Goal: Task Accomplishment & Management: Manage account settings

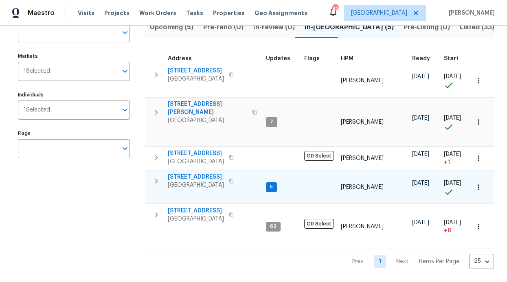
scroll to position [76, 0]
click at [186, 100] on span "[STREET_ADDRESS][PERSON_NAME]" at bounding box center [207, 108] width 79 height 16
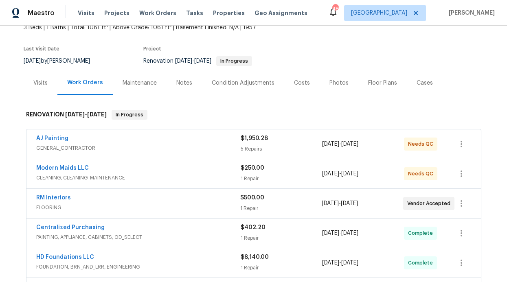
scroll to position [54, 0]
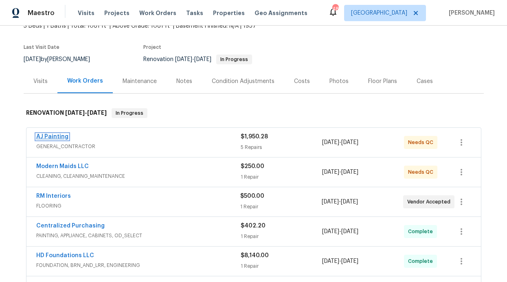
click at [54, 136] on link "AJ Painting" at bounding box center [52, 137] width 32 height 6
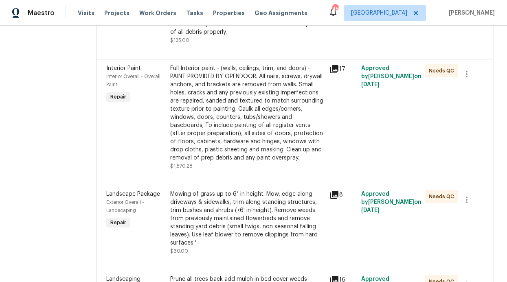
scroll to position [175, 0]
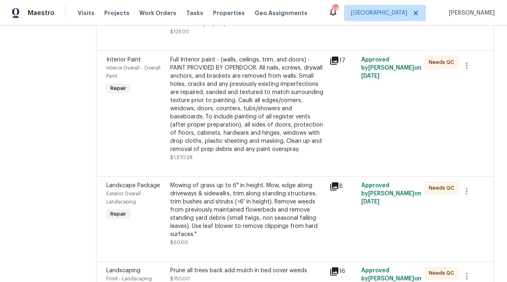
click at [223, 137] on div "Full Interior paint - (walls, ceilings, trim, and doors) - PAINT PROVIDED BY OP…" at bounding box center [247, 105] width 154 height 98
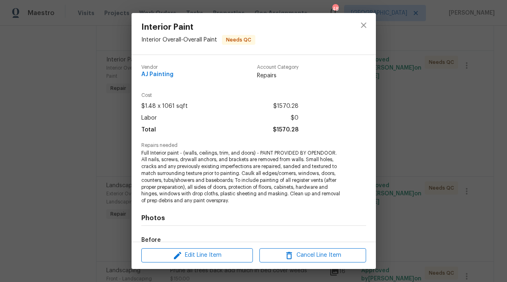
scroll to position [166, 0]
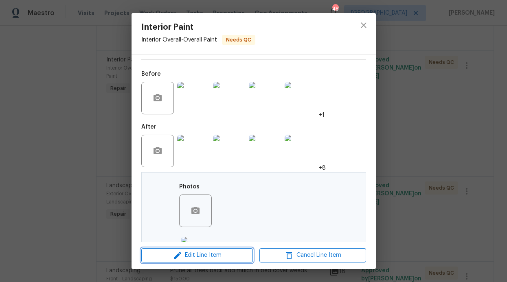
click at [207, 252] on span "Edit Line Item" at bounding box center [197, 255] width 107 height 10
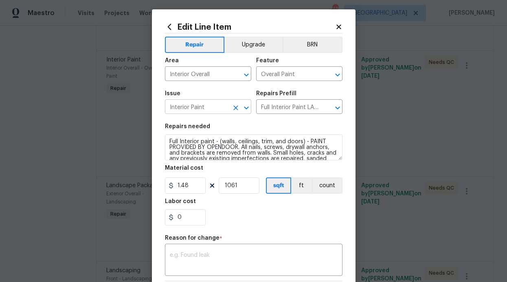
scroll to position [0, 0]
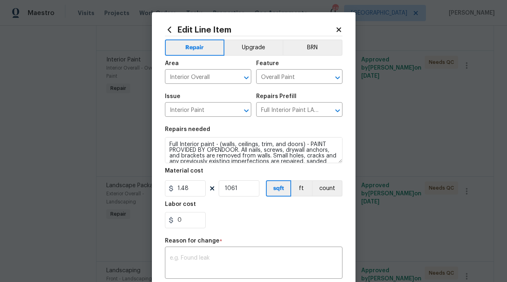
click at [335, 29] on icon at bounding box center [338, 29] width 7 height 7
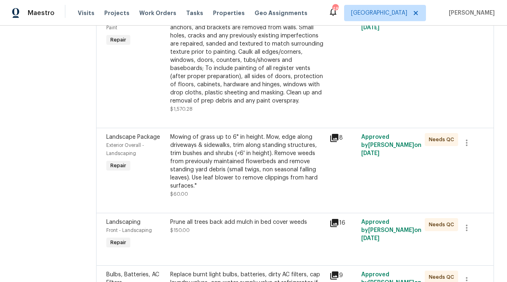
scroll to position [223, 0]
click at [251, 170] on div "Mowing of grass up to 6" in height. Mow, edge along driveways & sidewalks, trim…" at bounding box center [247, 161] width 154 height 57
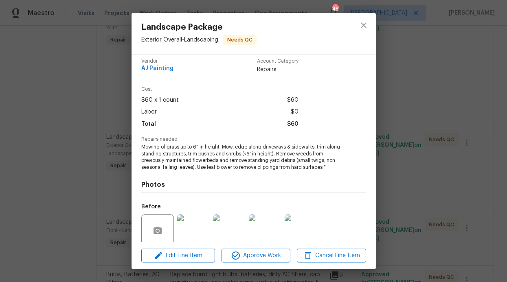
scroll to position [9, 0]
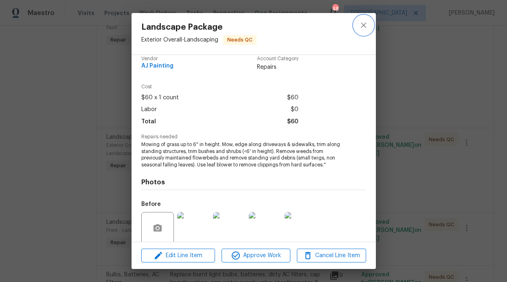
click at [362, 24] on icon "close" at bounding box center [363, 24] width 5 height 5
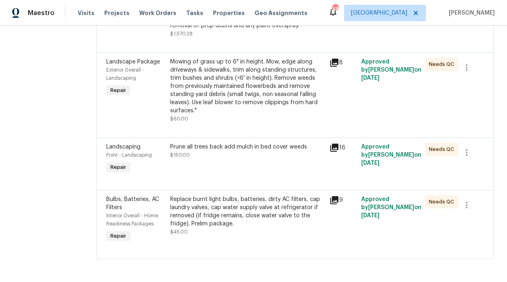
scroll to position [306, 0]
click at [217, 200] on div "Replace burnt light bulbs, batteries, dirty AC filters, cap laundry valves, cap…" at bounding box center [247, 211] width 154 height 33
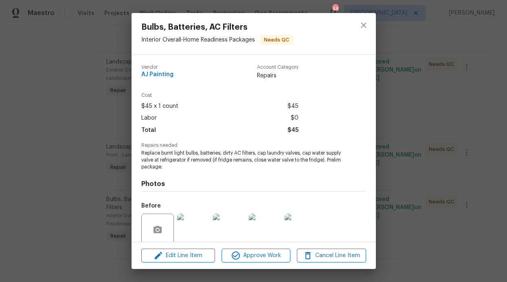
scroll to position [48, 0]
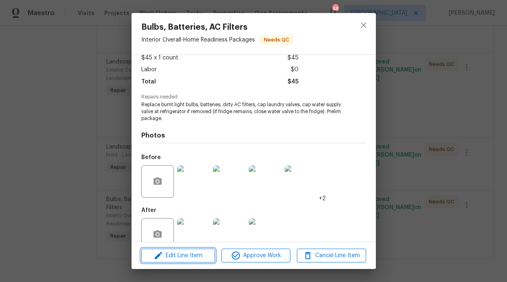
click at [199, 255] on span "Edit Line Item" at bounding box center [178, 256] width 69 height 10
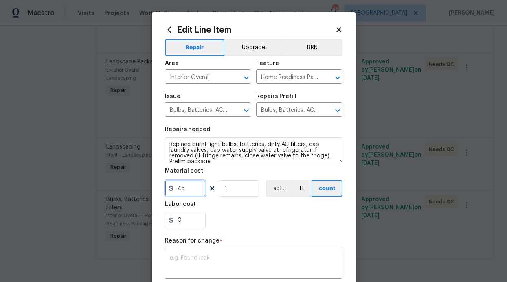
click at [175, 190] on input "45" at bounding box center [185, 188] width 41 height 16
type input "245"
click at [218, 256] on textarea at bounding box center [254, 263] width 168 height 17
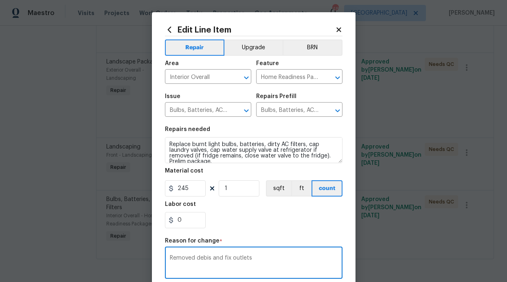
scroll to position [127, 0]
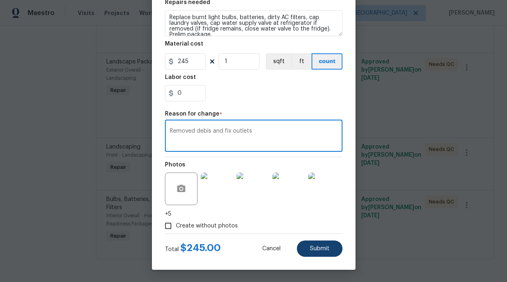
type textarea "Removed debis and fix outlets"
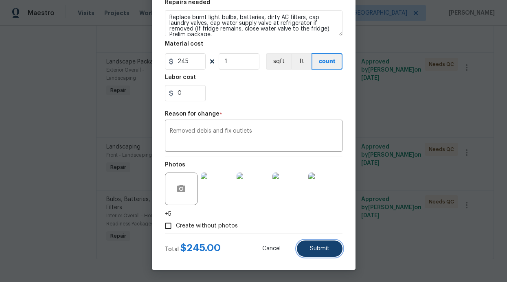
click at [324, 252] on button "Submit" at bounding box center [320, 249] width 46 height 16
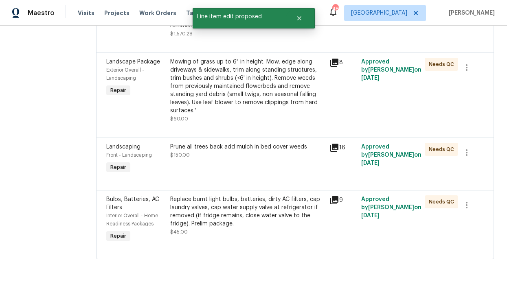
scroll to position [0, 0]
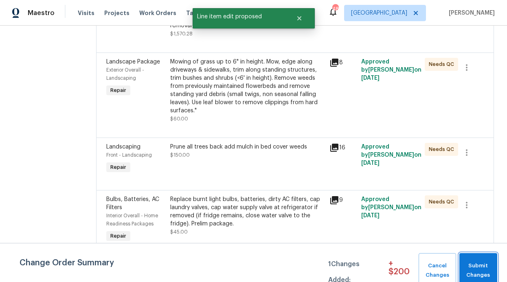
click at [495, 268] on button "Submit Changes" at bounding box center [478, 270] width 38 height 35
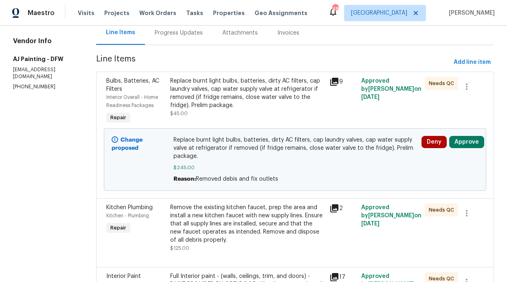
scroll to position [97, 0]
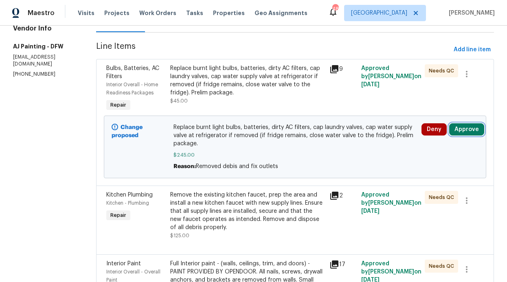
click at [449, 132] on button "Approve" at bounding box center [466, 129] width 35 height 12
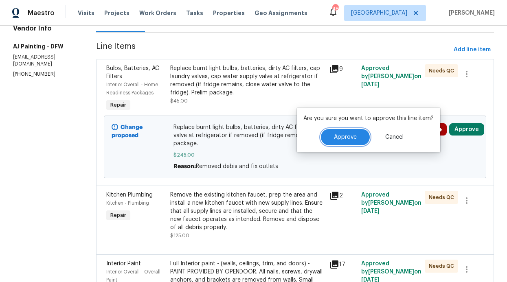
click at [352, 144] on button "Approve" at bounding box center [345, 137] width 49 height 16
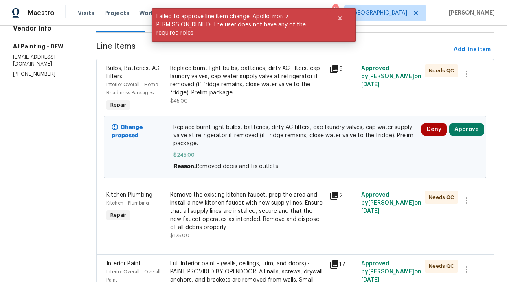
click at [80, 116] on div "All work orders 435 Lynn St Richardson, TX 75080 Home details Vendor Info AJ Pa…" at bounding box center [253, 234] width 507 height 613
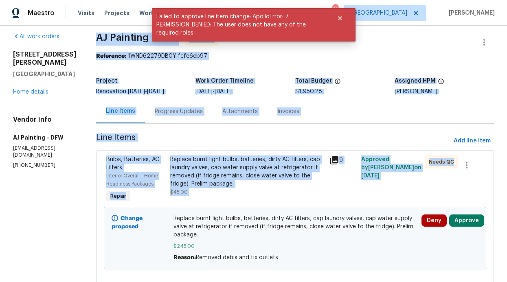
scroll to position [0, 0]
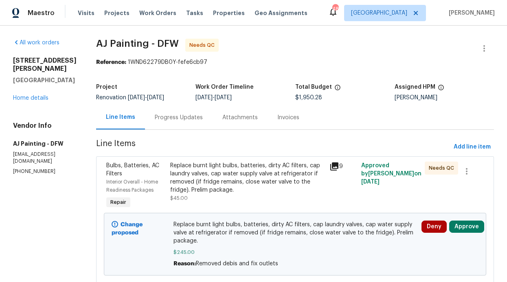
click at [229, 180] on div "Replace burnt light bulbs, batteries, dirty AC filters, cap laundry valves, cap…" at bounding box center [247, 178] width 154 height 33
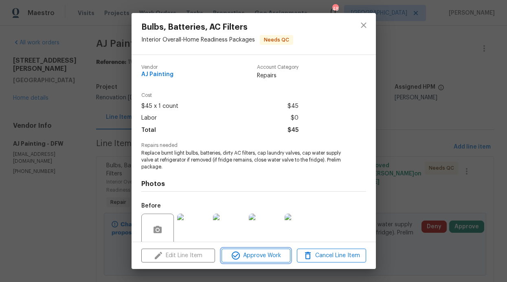
click at [246, 261] on button "Approve Work" at bounding box center [255, 256] width 69 height 14
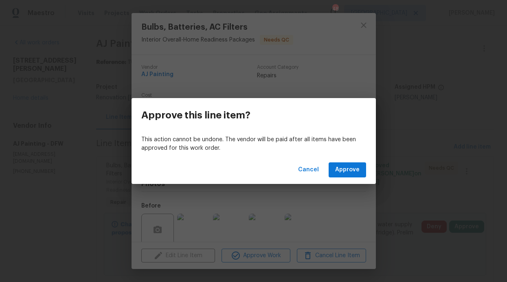
drag, startPoint x: 374, startPoint y: 166, endPoint x: 357, endPoint y: 172, distance: 18.0
click at [369, 169] on div "Cancel Approve" at bounding box center [253, 170] width 244 height 28
click at [357, 172] on span "Approve" at bounding box center [347, 170] width 24 height 10
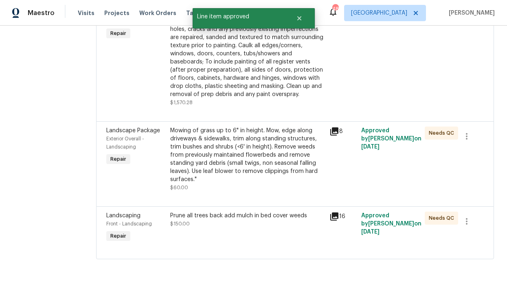
scroll to position [272, 0]
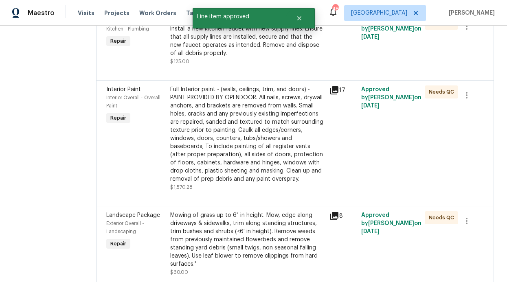
click at [277, 125] on div "Full Interior paint - (walls, ceilings, trim, and doors) - PAINT PROVIDED BY OP…" at bounding box center [247, 134] width 154 height 98
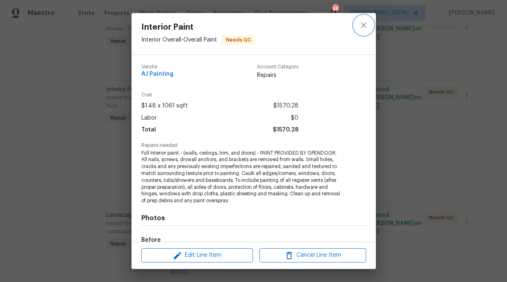
click at [364, 28] on icon "close" at bounding box center [364, 25] width 10 height 10
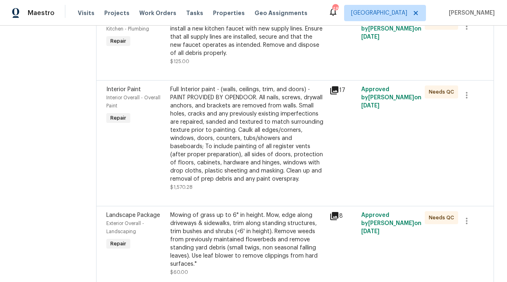
click at [337, 109] on div "17" at bounding box center [343, 138] width 32 height 111
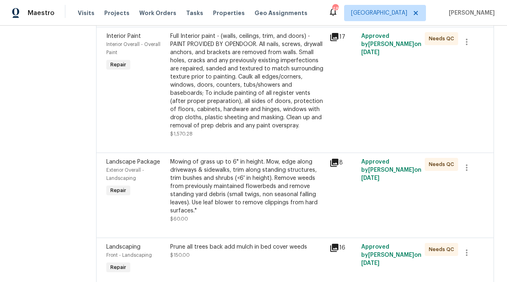
scroll to position [337, 0]
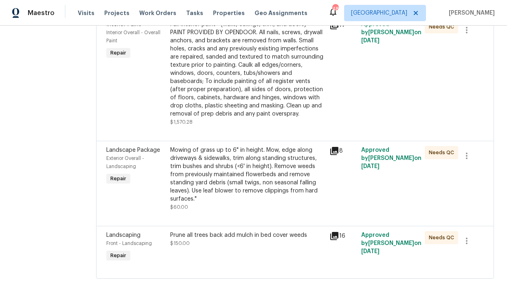
click at [304, 170] on div "Mowing of grass up to 6" in height. Mow, edge along driveways & sidewalks, trim…" at bounding box center [247, 174] width 154 height 57
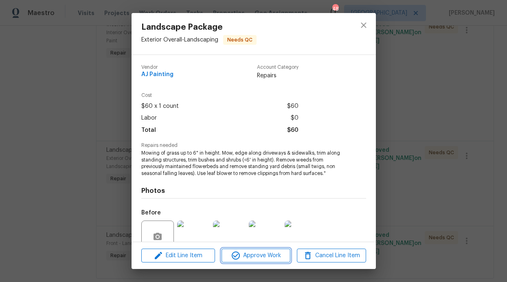
click at [256, 251] on span "Approve Work" at bounding box center [256, 256] width 64 height 10
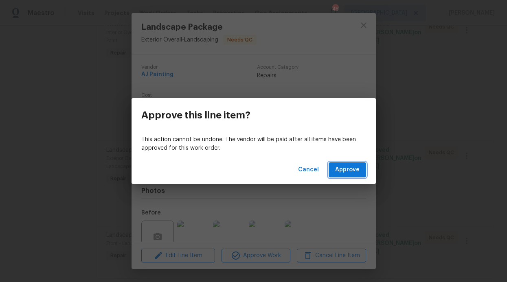
click at [355, 171] on span "Approve" at bounding box center [347, 170] width 24 height 10
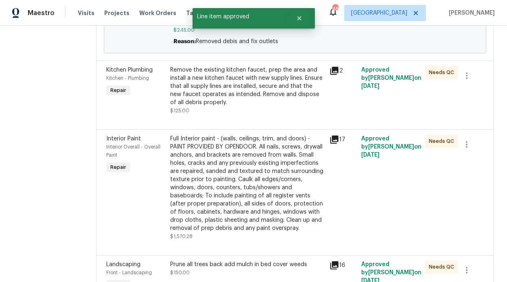
scroll to position [230, 0]
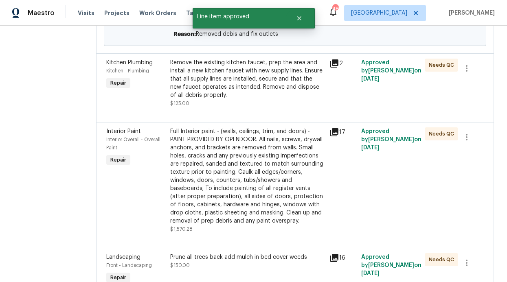
click at [280, 144] on div "Full Interior paint - (walls, ceilings, trim, and doors) - PAINT PROVIDED BY OP…" at bounding box center [247, 176] width 154 height 98
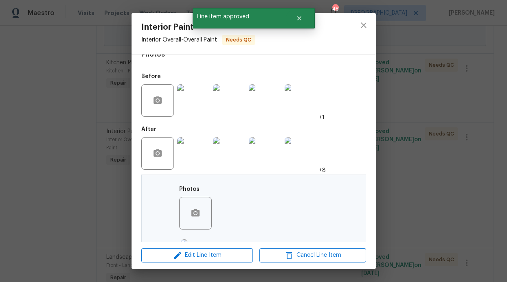
scroll to position [264, 0]
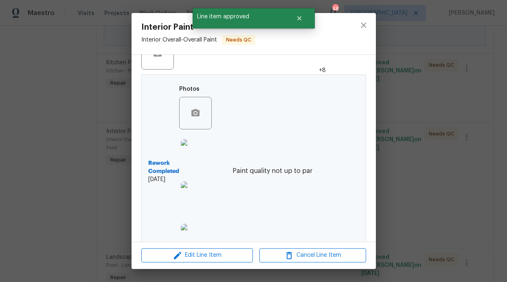
click at [395, 172] on div "Interior Paint Interior Overall - Overall Paint Needs QC Vendor AJ Painting Acc…" at bounding box center [253, 141] width 507 height 282
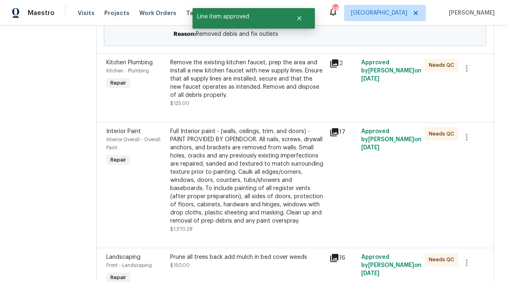
scroll to position [364, 0]
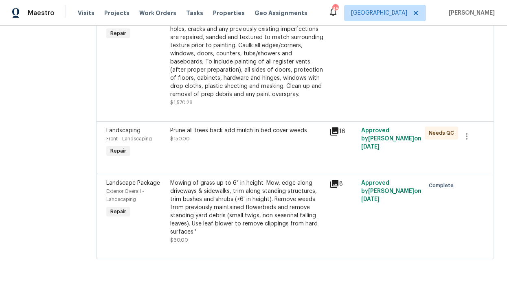
click at [280, 127] on div "Prune all trees back add mulch in bed cover weeds" at bounding box center [247, 131] width 154 height 8
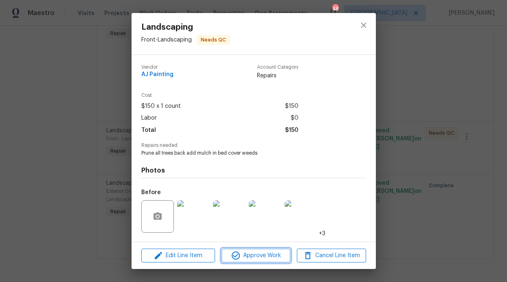
click at [266, 255] on span "Approve Work" at bounding box center [256, 256] width 64 height 10
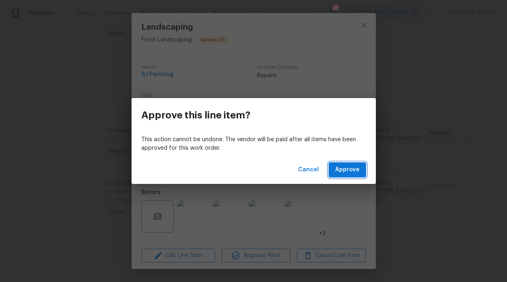
click at [348, 173] on span "Approve" at bounding box center [347, 170] width 24 height 10
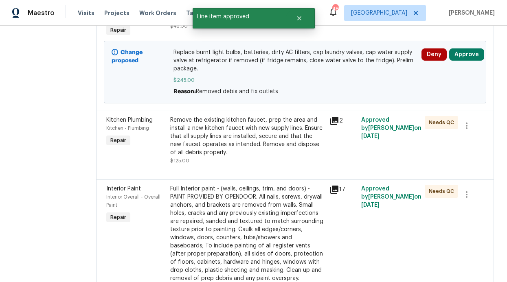
scroll to position [174, 0]
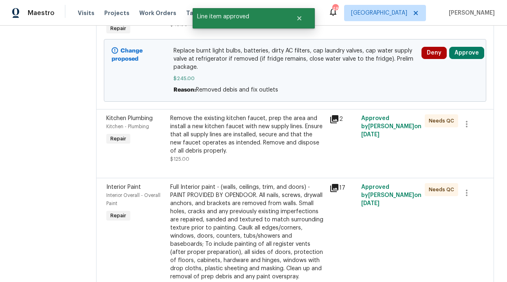
click at [300, 152] on div "Remove the existing kitchen faucet, prep the area and install a new kitchen fau…" at bounding box center [247, 134] width 154 height 41
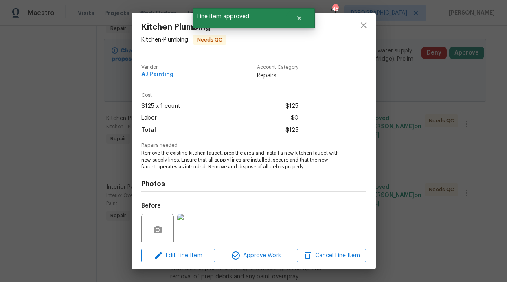
click at [264, 263] on div "Edit Line Item Approve Work Cancel Line Item" at bounding box center [253, 255] width 244 height 27
click at [264, 260] on span "Approve Work" at bounding box center [256, 256] width 64 height 10
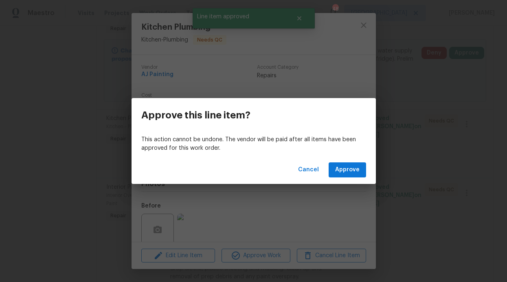
click at [345, 181] on div "Cancel Approve" at bounding box center [253, 170] width 244 height 28
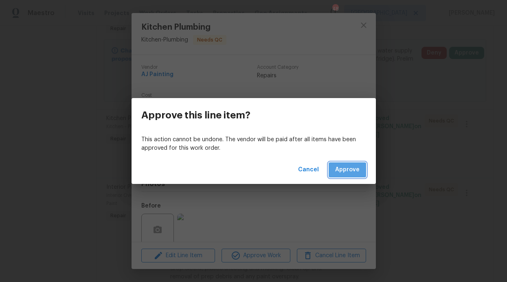
click at [347, 175] on button "Approve" at bounding box center [347, 169] width 37 height 15
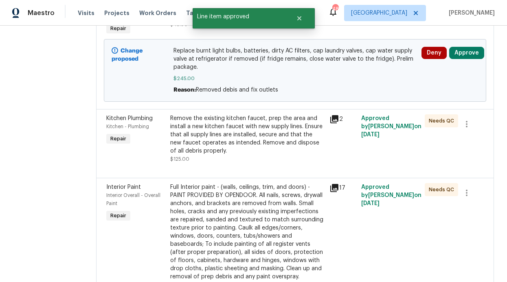
scroll to position [0, 0]
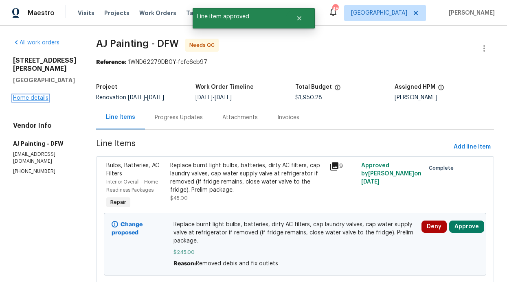
click at [37, 95] on link "Home details" at bounding box center [30, 98] width 35 height 6
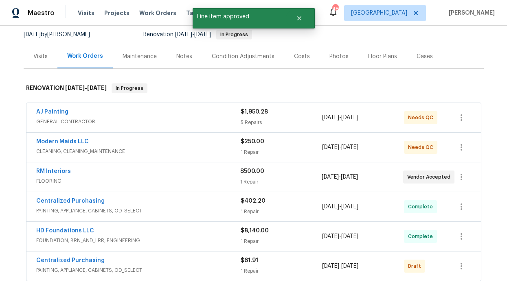
scroll to position [114, 0]
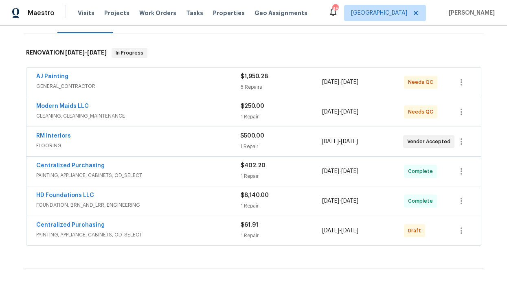
click at [279, 145] on div "1 Repair" at bounding box center [280, 146] width 81 height 8
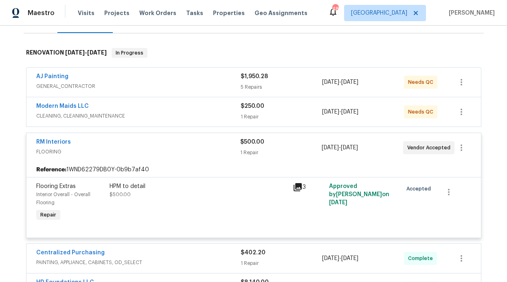
click at [135, 185] on div "HPM to detail" at bounding box center [199, 186] width 178 height 8
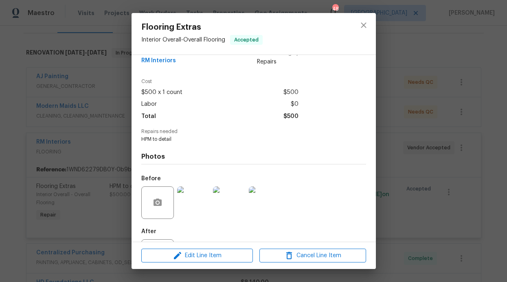
scroll to position [15, 0]
click at [204, 249] on button "Edit Line Item" at bounding box center [197, 256] width 112 height 14
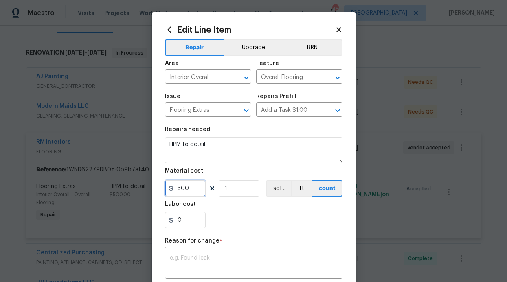
drag, startPoint x: 184, startPoint y: 194, endPoint x: 172, endPoint y: 191, distance: 12.6
click at [173, 191] on input "500" at bounding box center [185, 188] width 41 height 16
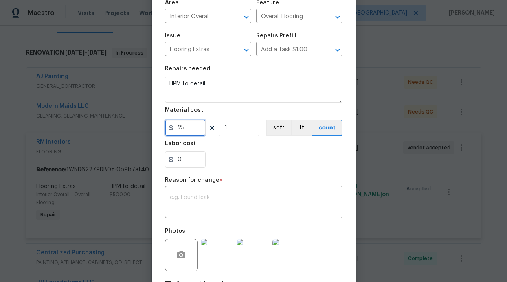
scroll to position [119, 0]
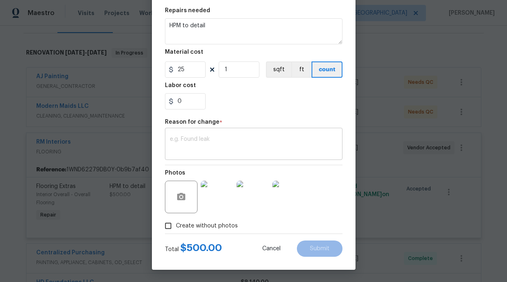
type input "25"
click at [206, 137] on textarea at bounding box center [254, 144] width 168 height 17
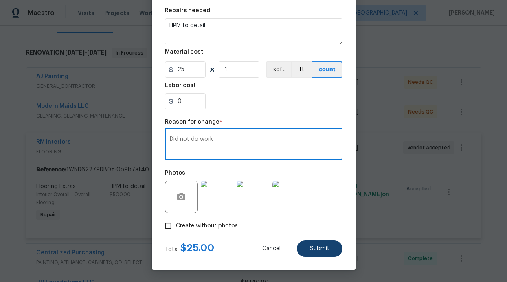
type textarea "Did not do work"
click at [327, 246] on button "Submit" at bounding box center [320, 249] width 46 height 16
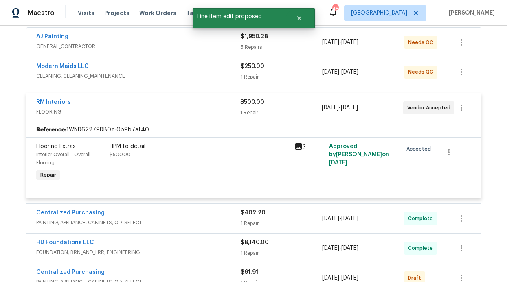
scroll to position [156, 0]
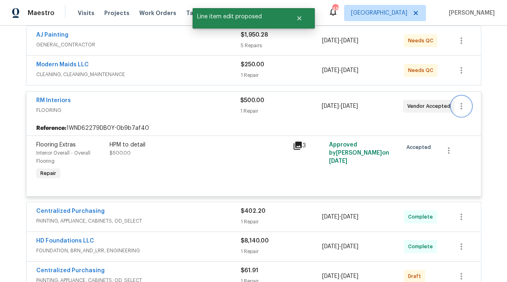
click at [456, 107] on icon "button" at bounding box center [461, 106] width 10 height 10
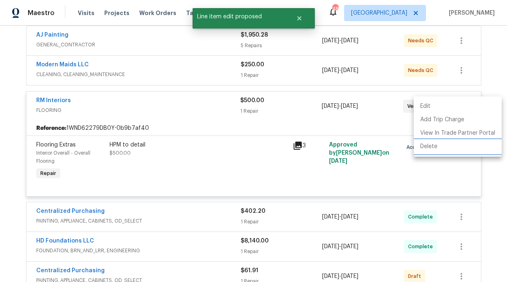
click at [440, 145] on li "Delete" at bounding box center [458, 146] width 88 height 13
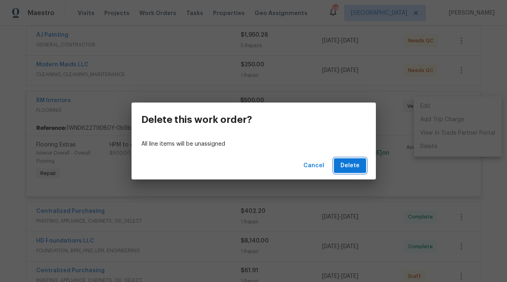
click at [346, 167] on span "Delete" at bounding box center [349, 166] width 19 height 10
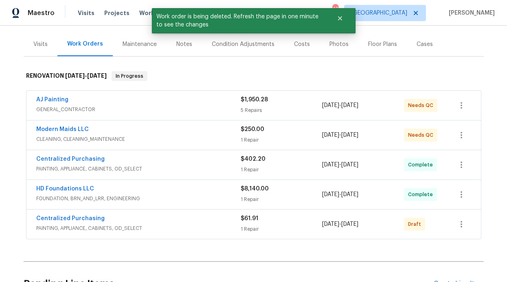
scroll to position [174, 0]
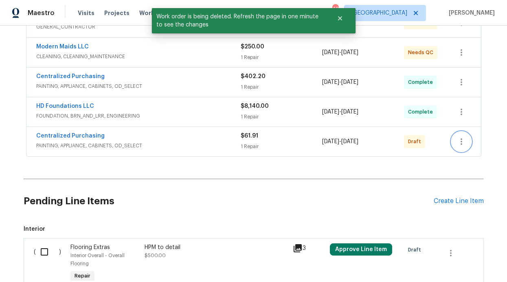
click at [456, 145] on icon "button" at bounding box center [461, 142] width 10 height 10
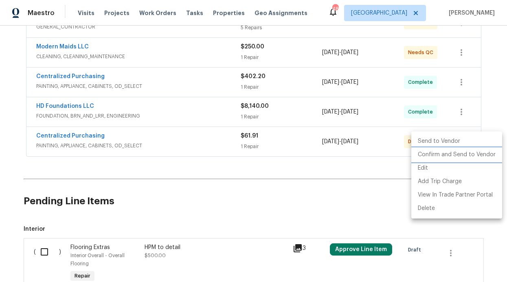
click at [436, 156] on li "Confirm and Send to Vendor" at bounding box center [456, 154] width 91 height 13
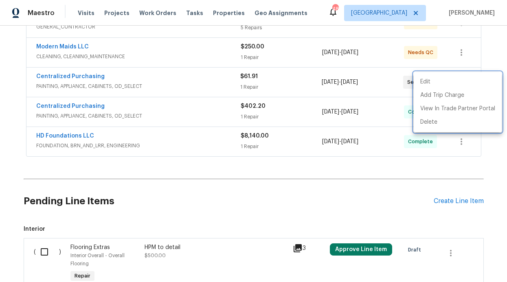
click at [464, 177] on div at bounding box center [253, 141] width 507 height 282
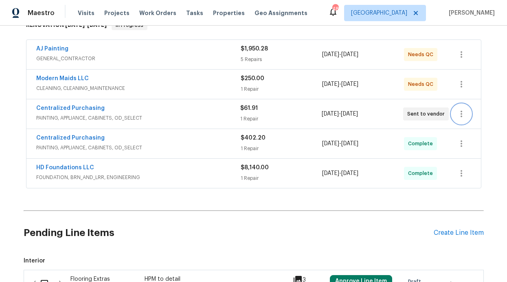
scroll to position [141, 0]
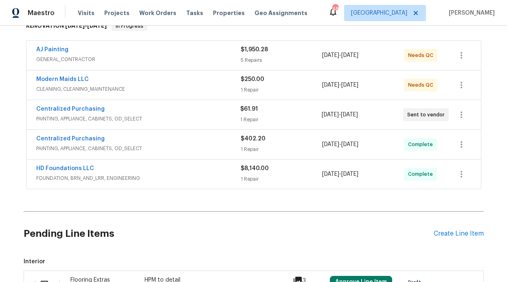
click at [185, 88] on span "CLEANING, CLEANING_MAINTENANCE" at bounding box center [138, 89] width 204 height 8
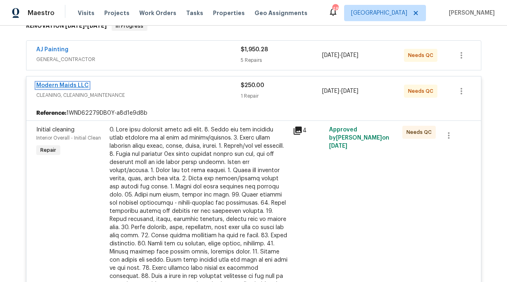
click at [73, 83] on link "Modern Maids LLC" at bounding box center [62, 86] width 53 height 6
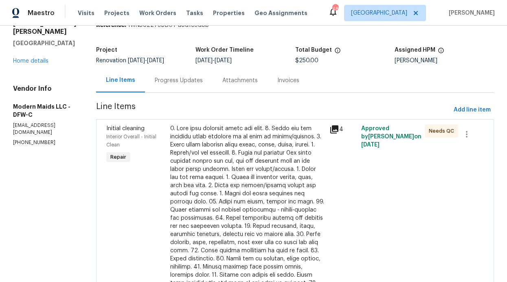
scroll to position [135, 0]
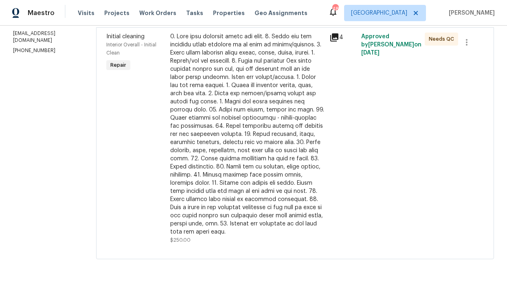
click at [266, 117] on div at bounding box center [247, 135] width 154 height 204
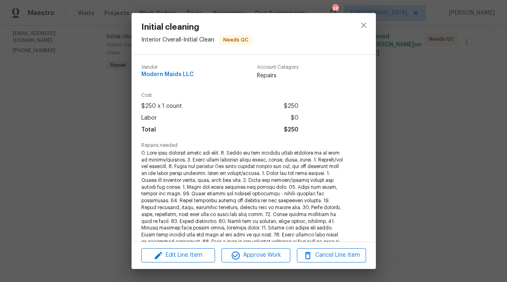
scroll to position [154, 0]
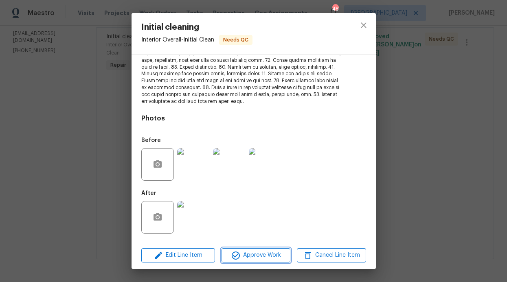
click at [258, 252] on span "Approve Work" at bounding box center [256, 255] width 64 height 10
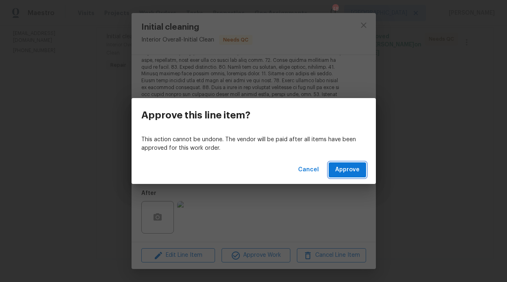
click at [335, 170] on button "Approve" at bounding box center [347, 169] width 37 height 15
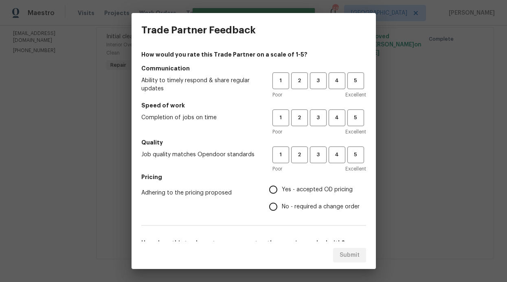
click at [339, 85] on div "1 2 3 4 5" at bounding box center [319, 80] width 94 height 17
click at [348, 85] on button "5" at bounding box center [355, 80] width 17 height 17
click at [329, 89] on button "4" at bounding box center [337, 80] width 17 height 17
click at [332, 118] on span "4" at bounding box center [336, 117] width 15 height 9
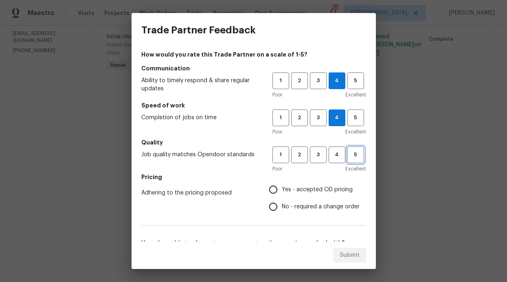
click at [348, 156] on span "5" at bounding box center [355, 154] width 15 height 9
click at [295, 183] on label "Yes - accepted OD pricing" at bounding box center [312, 189] width 95 height 17
click at [282, 183] on input "Yes - accepted OD pricing" at bounding box center [273, 189] width 17 height 17
radio input "true"
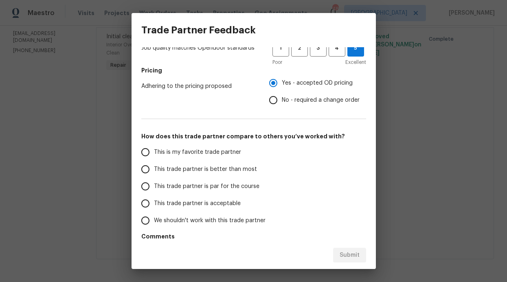
scroll to position [131, 0]
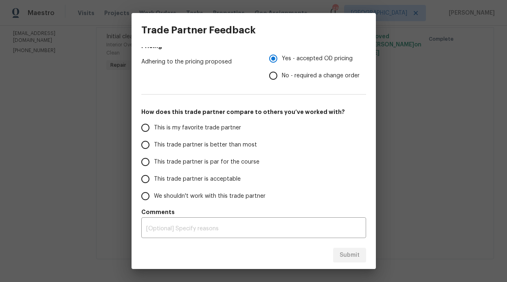
click at [232, 144] on span "This trade partner is better than most" at bounding box center [205, 145] width 103 height 9
click at [154, 144] on input "This trade partner is better than most" at bounding box center [145, 144] width 17 height 17
click at [349, 251] on span "Submit" at bounding box center [350, 255] width 20 height 10
radio input "true"
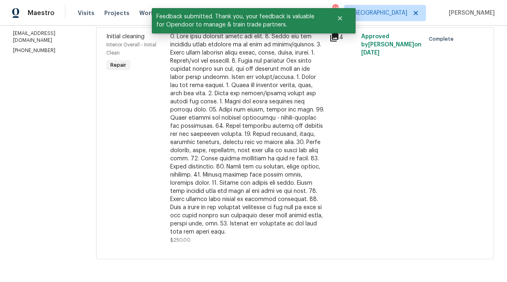
click at [344, 128] on div "4" at bounding box center [343, 138] width 32 height 217
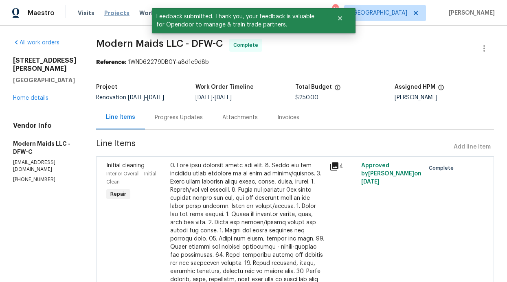
click at [104, 14] on span "Projects" at bounding box center [116, 13] width 25 height 8
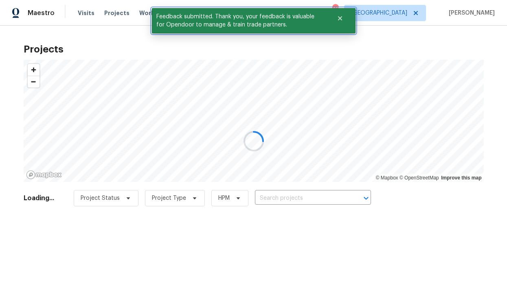
click at [155, 13] on span "Feedback submitted. Thank you, your feedback is valuable for Opendoor to manage…" at bounding box center [239, 20] width 175 height 25
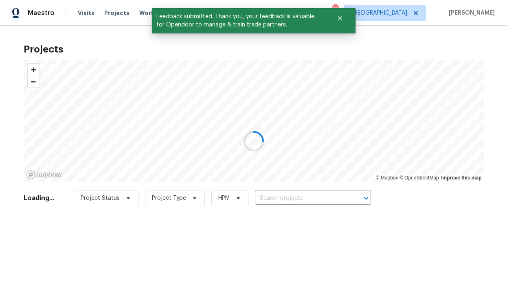
click at [142, 13] on div at bounding box center [253, 141] width 507 height 282
click at [344, 15] on button "Close" at bounding box center [339, 18] width 27 height 16
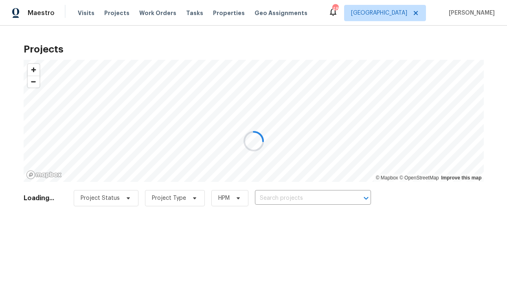
click at [342, 18] on icon "Close" at bounding box center [340, 18] width 7 height 7
click at [157, 9] on div at bounding box center [253, 141] width 507 height 282
click at [155, 11] on div at bounding box center [253, 141] width 507 height 282
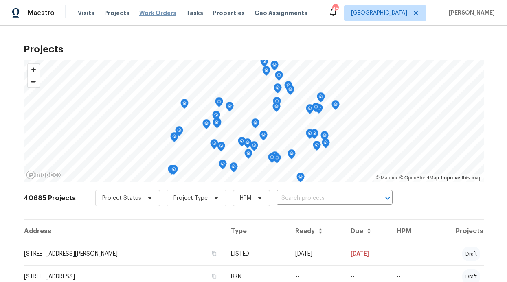
click at [153, 13] on span "Work Orders" at bounding box center [157, 13] width 37 height 8
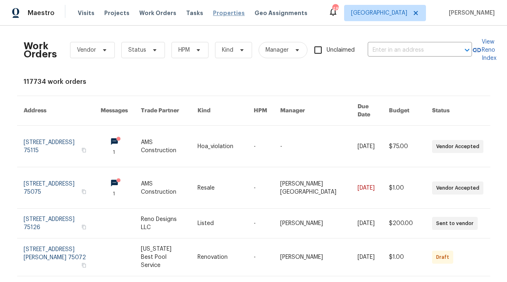
click at [223, 17] on span "Properties" at bounding box center [229, 13] width 32 height 8
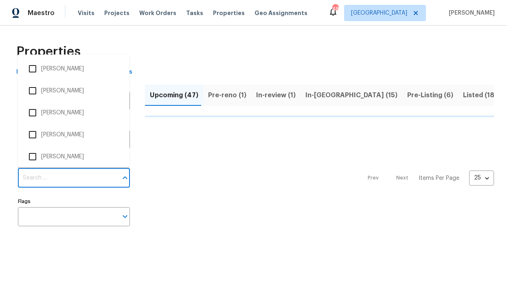
click at [84, 182] on input "Individuals" at bounding box center [68, 178] width 100 height 19
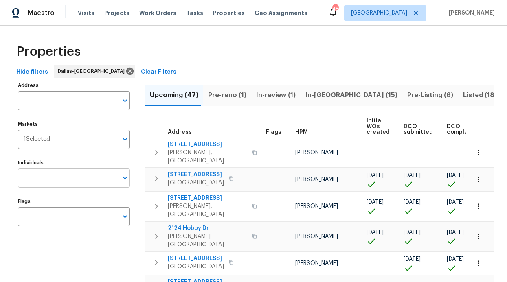
scroll to position [2, 0]
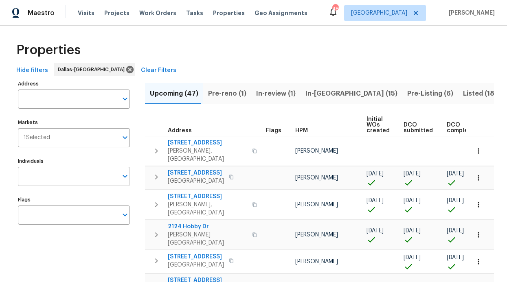
click at [79, 177] on input "Individuals" at bounding box center [68, 176] width 100 height 19
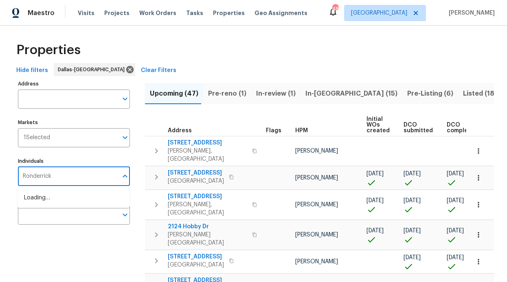
type input "Ronderrick"
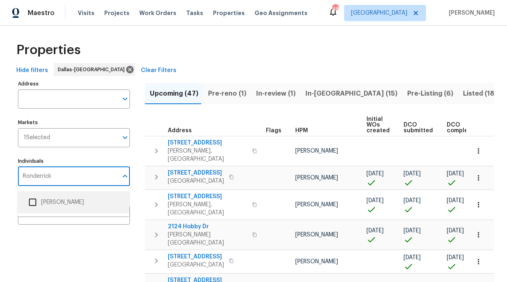
click at [95, 197] on li "[PERSON_NAME]" at bounding box center [73, 202] width 99 height 17
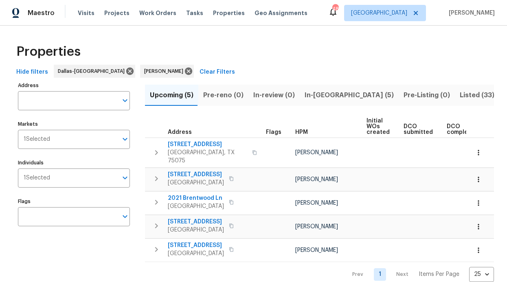
click at [311, 94] on span "In-reno (5)" at bounding box center [348, 95] width 89 height 11
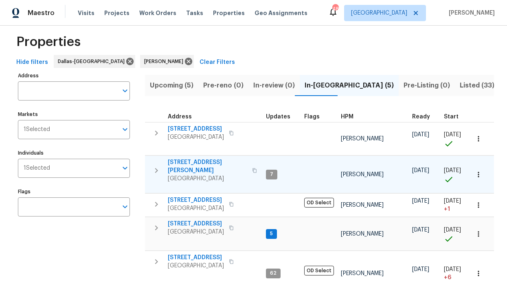
scroll to position [15, 0]
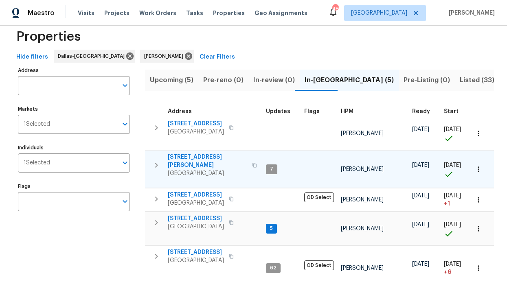
click at [215, 169] on span "Richardson, TX 75080" at bounding box center [207, 173] width 79 height 8
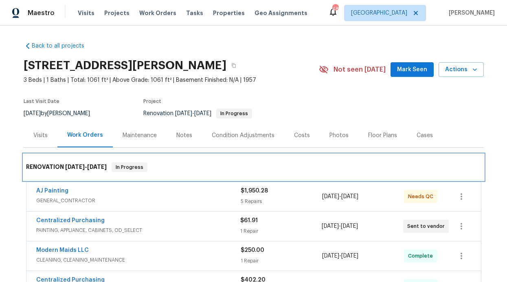
click at [215, 162] on div "RENOVATION 8/7/25 - 8/18/25 In Progress" at bounding box center [254, 167] width 460 height 26
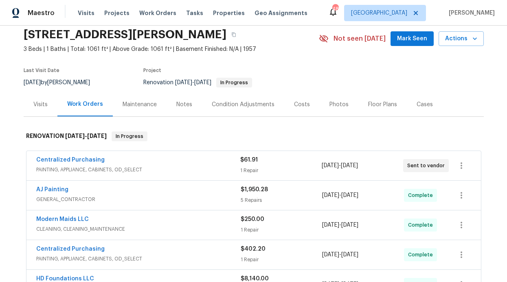
scroll to position [37, 0]
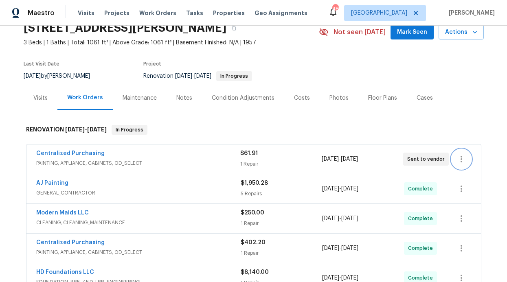
click at [460, 158] on icon "button" at bounding box center [461, 159] width 10 height 10
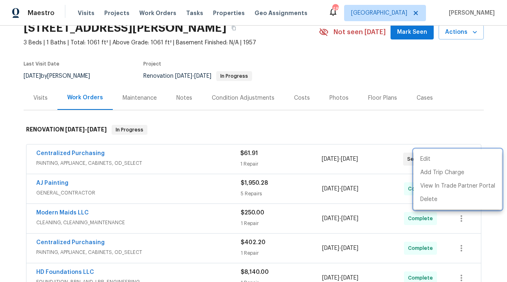
click at [300, 159] on div at bounding box center [253, 141] width 507 height 282
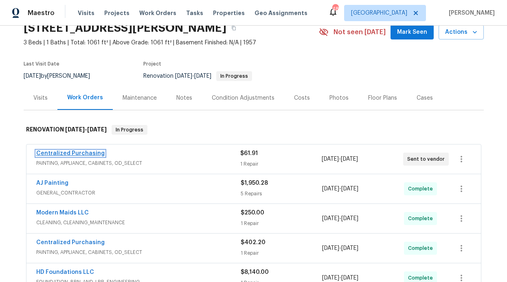
click at [86, 153] on link "Centralized Purchasing" at bounding box center [70, 154] width 68 height 6
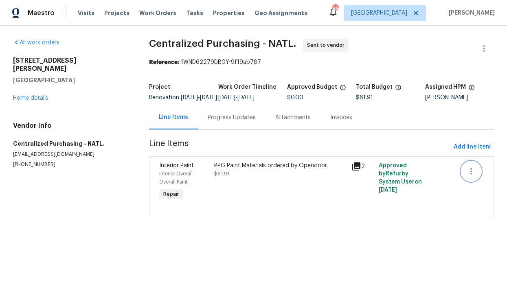
click at [466, 176] on icon "button" at bounding box center [471, 171] width 10 height 10
click at [410, 151] on div at bounding box center [253, 141] width 507 height 282
click at [220, 176] on div "PPG Paint Materials ordered by Opendoor. $61.91" at bounding box center [280, 170] width 132 height 16
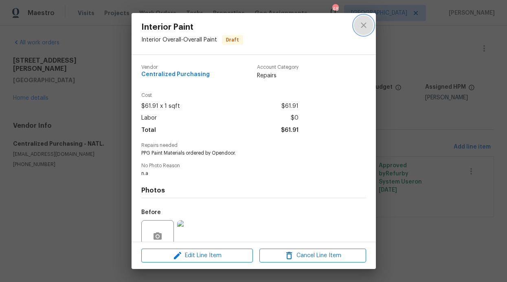
click at [364, 32] on button "close" at bounding box center [364, 25] width 20 height 20
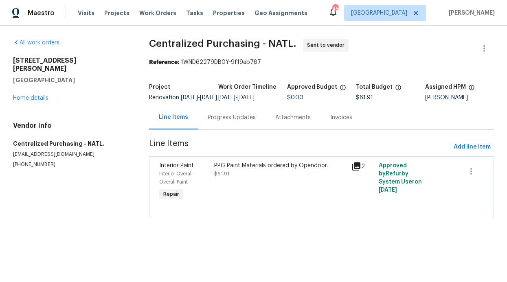
click at [42, 94] on div "435 Lynn St Richardson, TX 75080 Home details" at bounding box center [71, 80] width 116 height 46
click at [42, 95] on link "Home details" at bounding box center [30, 98] width 35 height 6
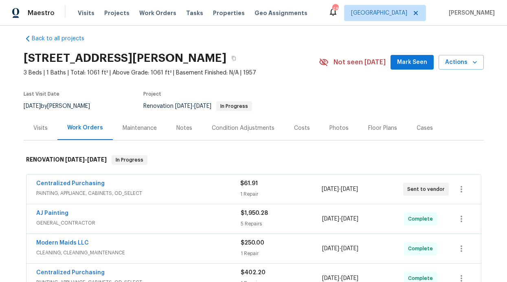
scroll to position [13, 0]
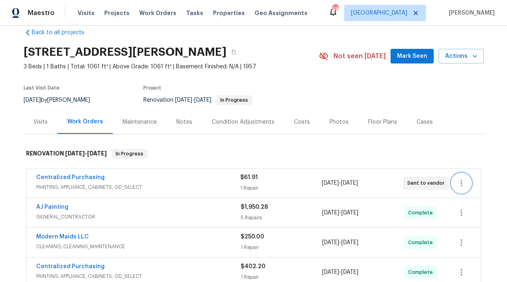
click at [456, 179] on icon "button" at bounding box center [461, 183] width 10 height 10
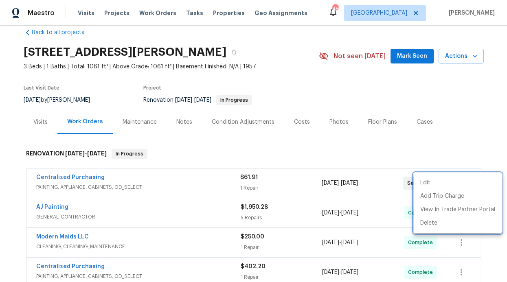
click at [311, 152] on div at bounding box center [253, 141] width 507 height 282
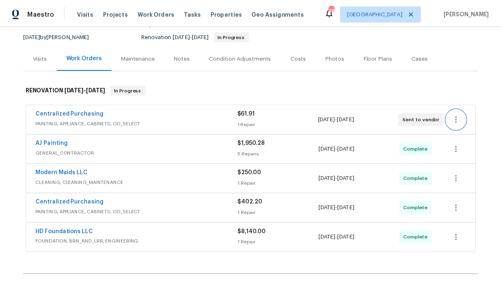
scroll to position [38, 0]
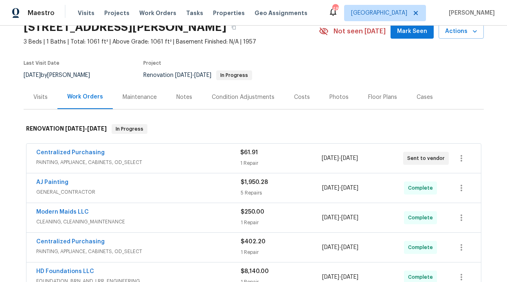
click at [431, 160] on span "Sent to vendor" at bounding box center [427, 158] width 41 height 8
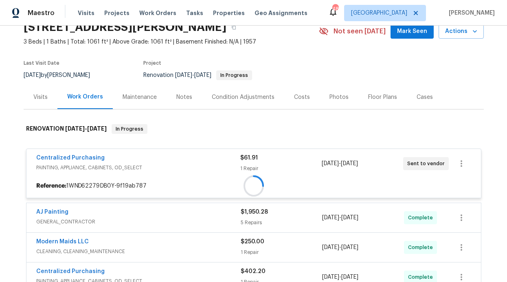
click at [379, 154] on div "8/18/2025 - 8/18/2025" at bounding box center [362, 164] width 81 height 20
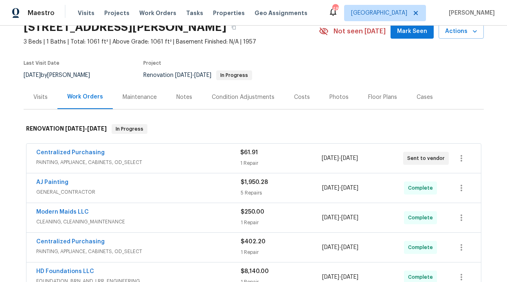
click at [358, 156] on span "8/18/2025" at bounding box center [349, 159] width 17 height 6
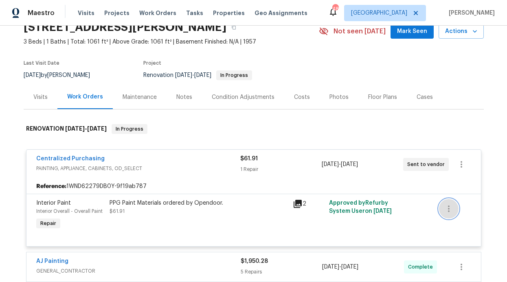
click at [449, 208] on icon "button" at bounding box center [449, 209] width 10 height 10
click at [386, 195] on div at bounding box center [253, 141] width 507 height 282
click at [458, 171] on button "button" at bounding box center [461, 165] width 20 height 20
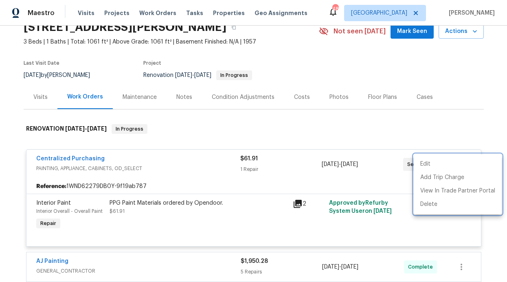
click at [295, 175] on div at bounding box center [253, 141] width 507 height 282
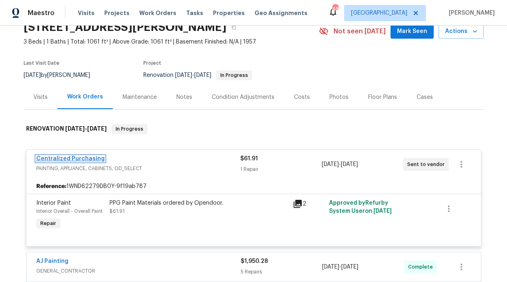
click at [81, 158] on link "Centralized Purchasing" at bounding box center [70, 159] width 68 height 6
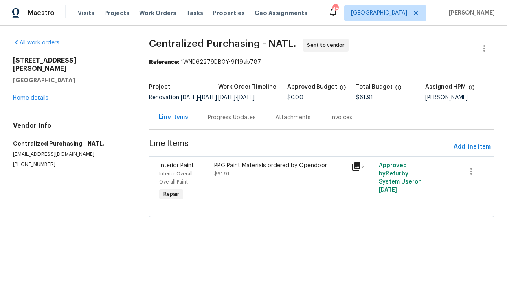
click at [238, 129] on div "Progress Updates" at bounding box center [232, 117] width 68 height 24
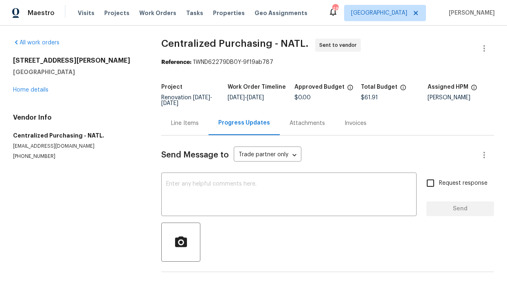
click at [128, 136] on h5 "Centralized Purchasing - NATL." at bounding box center [77, 135] width 129 height 8
click at [44, 92] on link "Home details" at bounding box center [30, 90] width 35 height 6
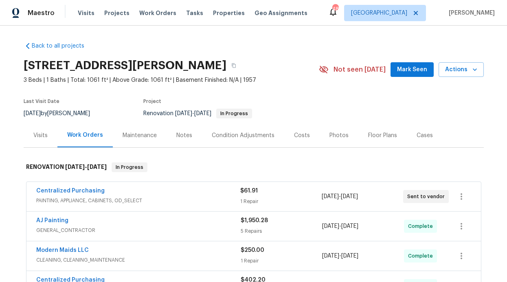
click at [166, 134] on div "Notes" at bounding box center [183, 135] width 35 height 24
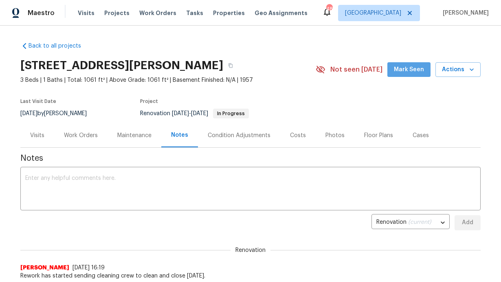
click at [410, 66] on span "Mark Seen" at bounding box center [409, 70] width 30 height 10
click at [157, 180] on textarea at bounding box center [250, 189] width 450 height 28
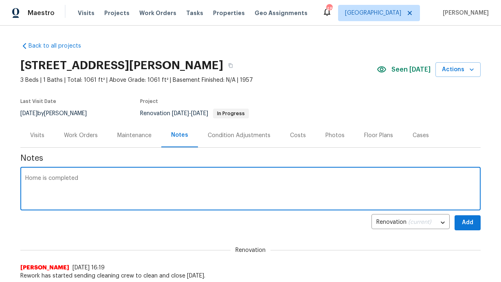
type textarea "Home is completed"
click at [473, 219] on button "Add" at bounding box center [467, 222] width 26 height 15
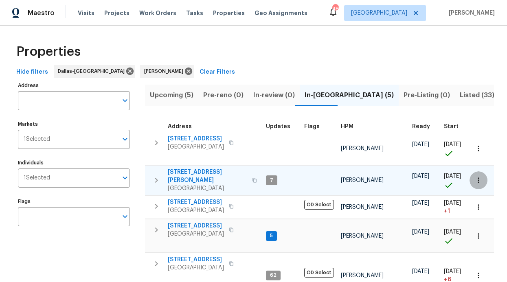
click at [478, 177] on button "button" at bounding box center [478, 180] width 18 height 18
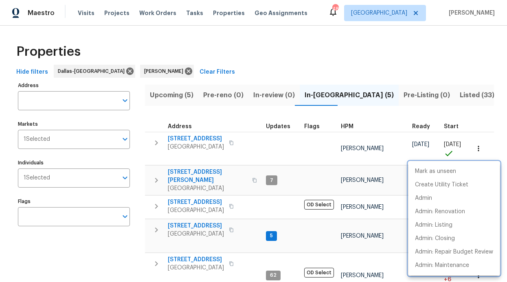
click at [185, 173] on div at bounding box center [253, 141] width 507 height 282
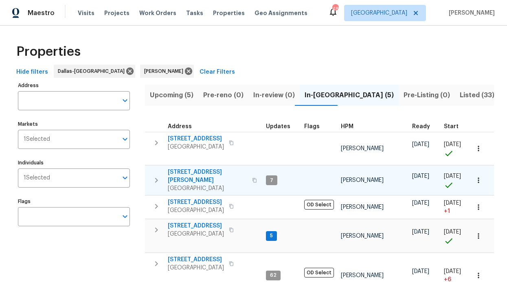
click at [187, 172] on span "435 Lynn St" at bounding box center [207, 176] width 79 height 16
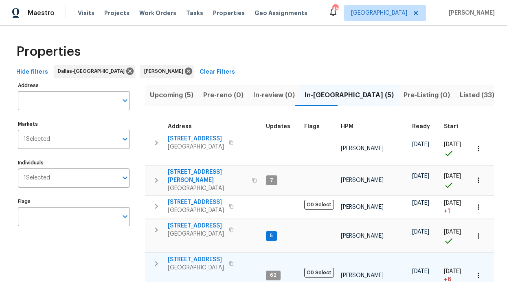
click at [204, 256] on span "6211 Crested Butte Dr" at bounding box center [196, 260] width 56 height 8
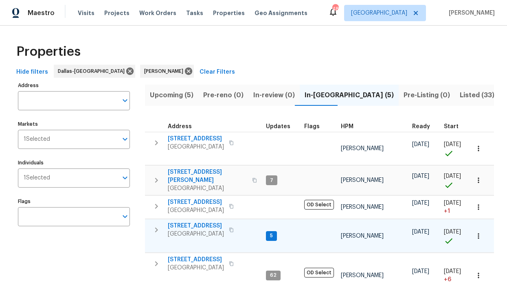
click at [189, 222] on span "2508 Royal Troon Dr" at bounding box center [196, 226] width 56 height 8
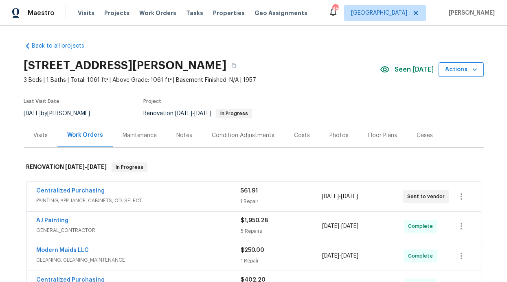
click at [470, 75] on button "Actions" at bounding box center [460, 69] width 45 height 15
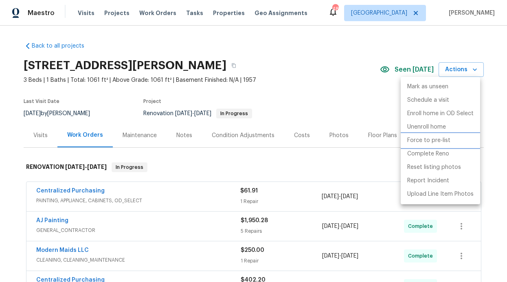
click at [442, 142] on p "Force to pre-list" at bounding box center [428, 140] width 43 height 9
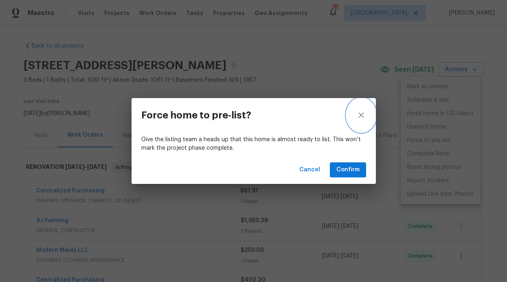
click at [354, 112] on button "close" at bounding box center [360, 115] width 29 height 34
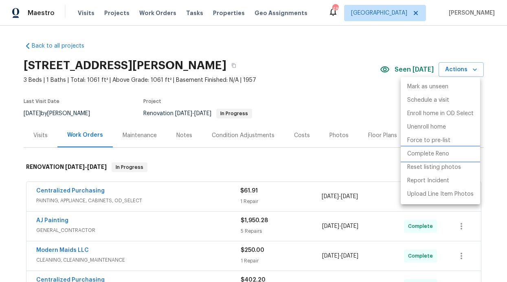
click at [420, 151] on p "Complete Reno" at bounding box center [428, 154] width 42 height 9
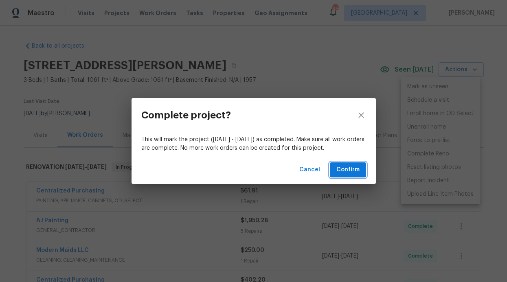
click at [349, 166] on span "Confirm" at bounding box center [347, 170] width 23 height 10
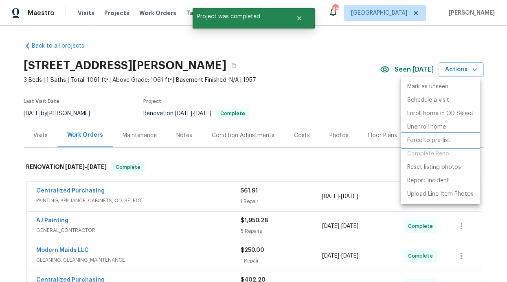
click at [432, 141] on p "Force to pre-list" at bounding box center [428, 140] width 43 height 9
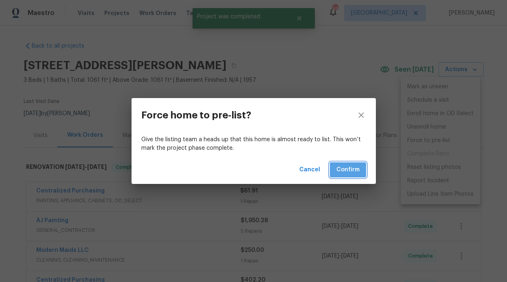
click at [348, 165] on span "Confirm" at bounding box center [347, 170] width 23 height 10
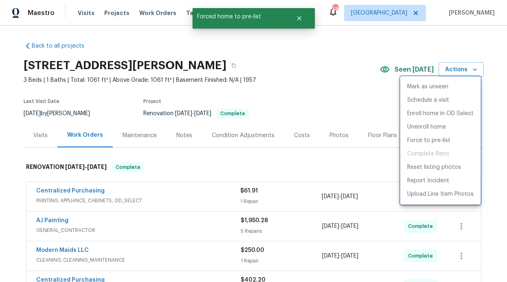
click at [331, 87] on div at bounding box center [253, 141] width 507 height 282
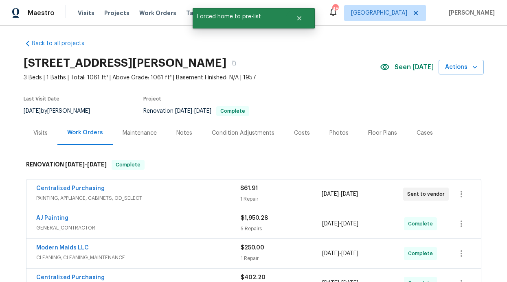
scroll to position [2, 0]
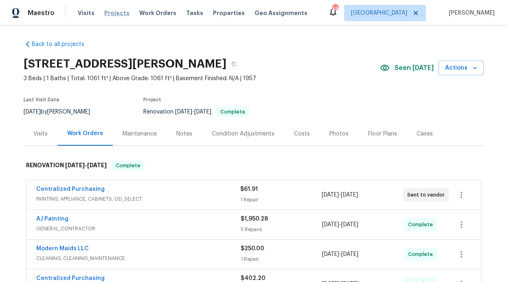
click at [107, 10] on span "Projects" at bounding box center [116, 13] width 25 height 8
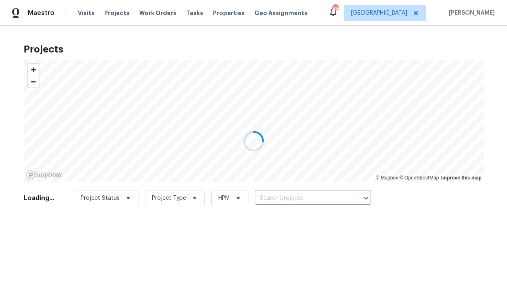
click at [153, 13] on div at bounding box center [253, 141] width 507 height 282
click at [153, 12] on div at bounding box center [253, 141] width 507 height 282
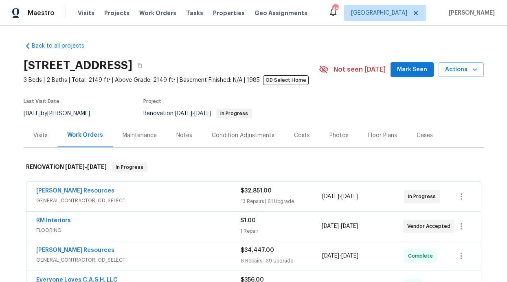
scroll to position [2, 0]
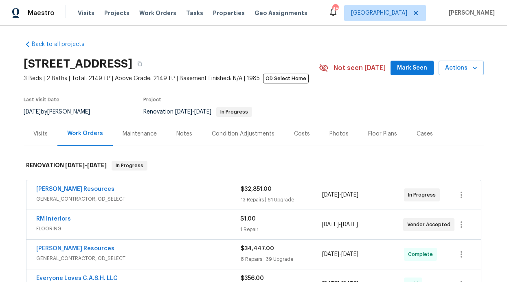
click at [400, 75] on button "Mark Seen" at bounding box center [411, 68] width 43 height 15
click at [183, 134] on div "Notes" at bounding box center [184, 134] width 16 height 8
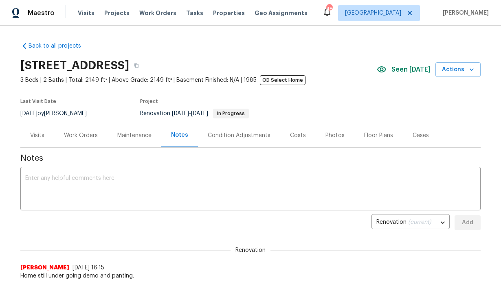
click at [91, 134] on div "Work Orders" at bounding box center [81, 135] width 34 height 8
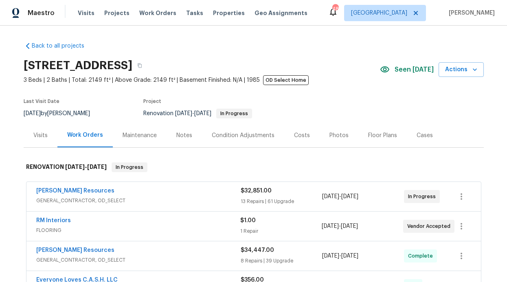
scroll to position [122, 0]
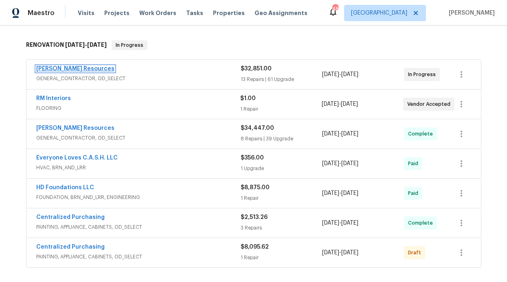
click at [77, 69] on link "[PERSON_NAME] Resources" at bounding box center [75, 69] width 78 height 6
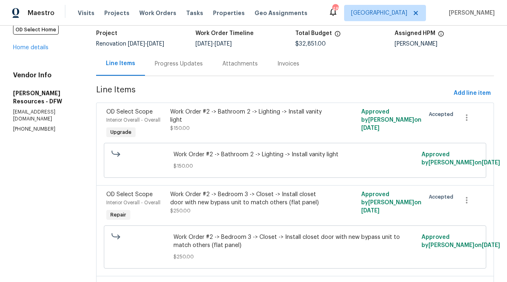
click at [202, 60] on div "Progress Updates" at bounding box center [179, 64] width 48 height 8
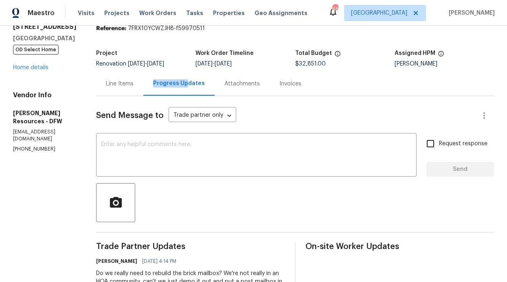
scroll to position [54, 0]
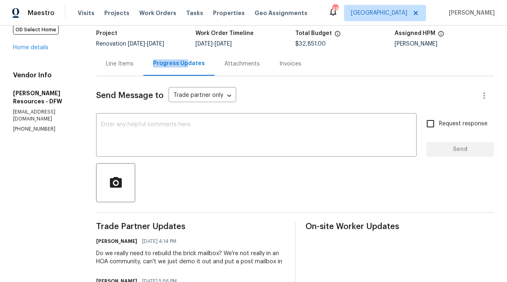
click at [206, 136] on textarea at bounding box center [256, 136] width 311 height 28
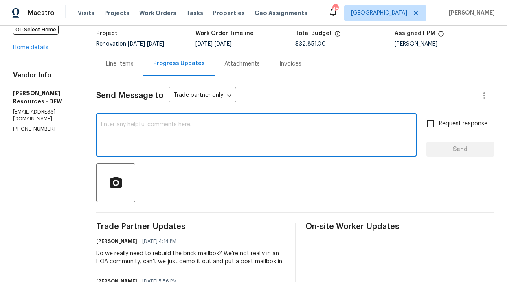
paste textarea "https://www.homedepot.com/p/Architectural-Mailboxes-Roxbury-Black-Large-Steel-P…"
type textarea "https://www.homedepot.com/p/Architectural-Mailboxes-Roxbury-Black-Large-Steel-P…"
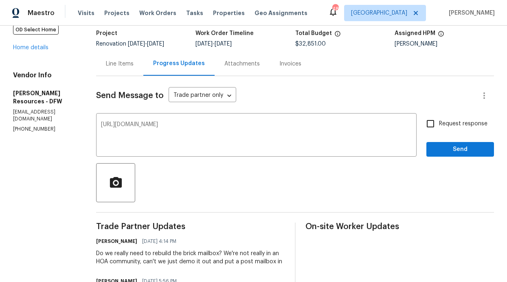
click at [434, 140] on div "Request response Send" at bounding box center [460, 136] width 68 height 42
click at [426, 147] on button "Send" at bounding box center [460, 149] width 68 height 15
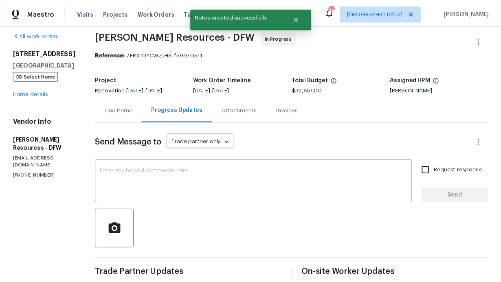
scroll to position [0, 0]
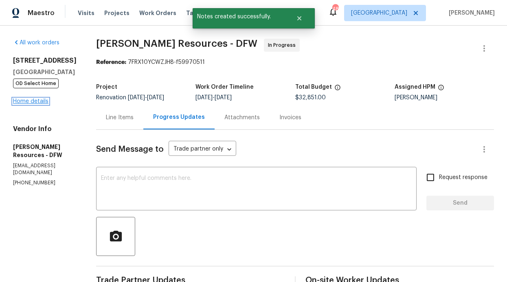
click at [46, 103] on link "Home details" at bounding box center [30, 102] width 35 height 6
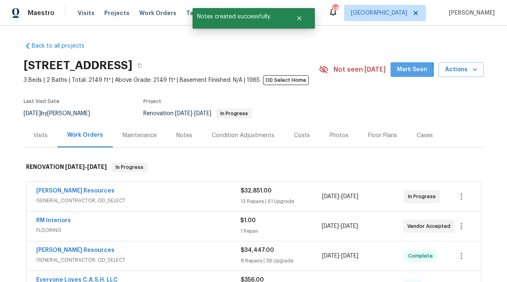
click at [395, 71] on button "Mark Seen" at bounding box center [411, 69] width 43 height 15
click at [189, 132] on div "Notes" at bounding box center [183, 135] width 35 height 24
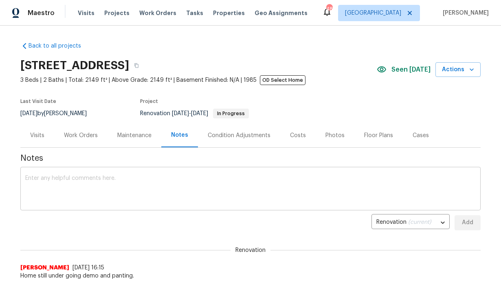
click at [144, 183] on textarea at bounding box center [250, 189] width 450 height 28
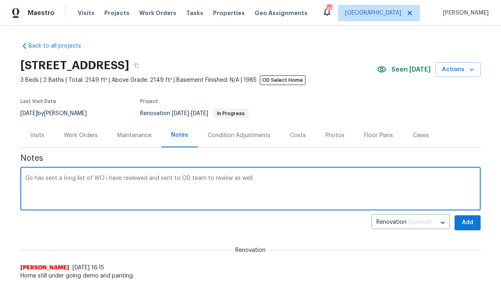
type textarea "Gc has sent a long list of WO i have reviewed and sent to OD team to review as …"
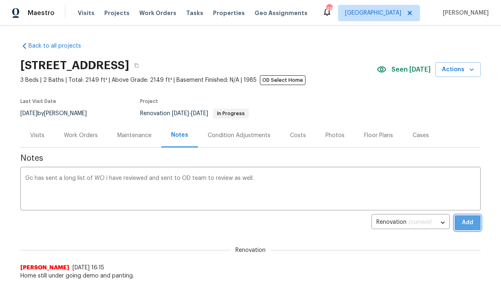
click at [463, 222] on span "Add" at bounding box center [467, 223] width 13 height 10
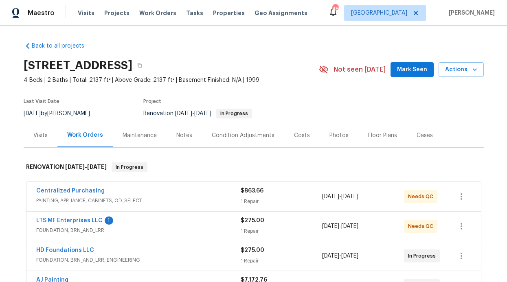
click at [64, 217] on span "LTS MF Enterprises LLC" at bounding box center [69, 221] width 66 height 8
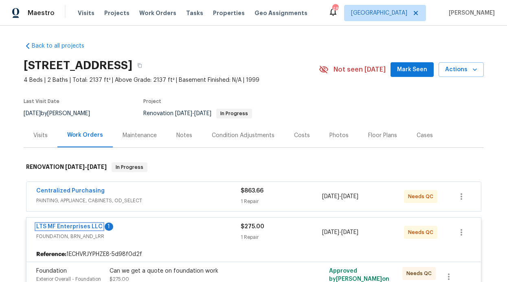
click at [65, 228] on link "LTS MF Enterprises LLC" at bounding box center [69, 227] width 66 height 6
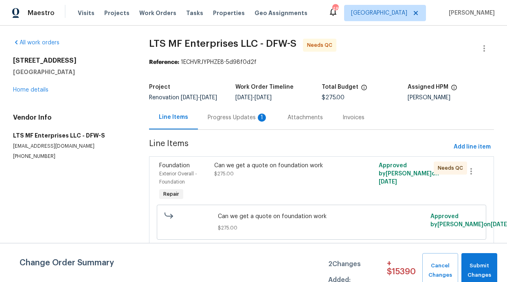
click at [230, 122] on div "Progress Updates 1" at bounding box center [238, 118] width 60 height 8
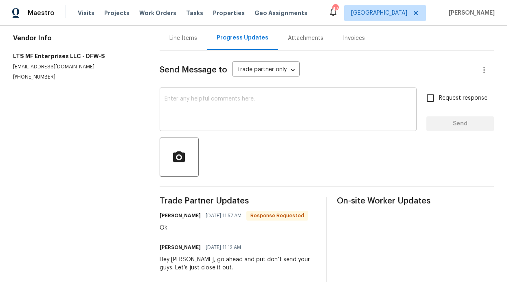
scroll to position [76, 0]
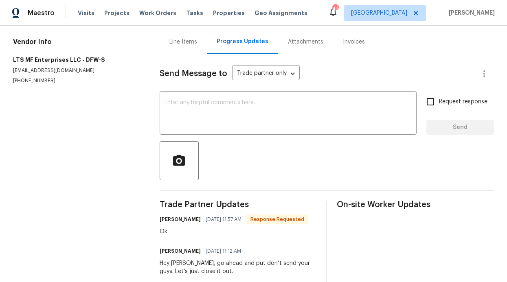
click at [422, 110] on input "Request response" at bounding box center [430, 101] width 17 height 17
checkbox input "true"
click at [320, 134] on div "x ​" at bounding box center [288, 114] width 257 height 42
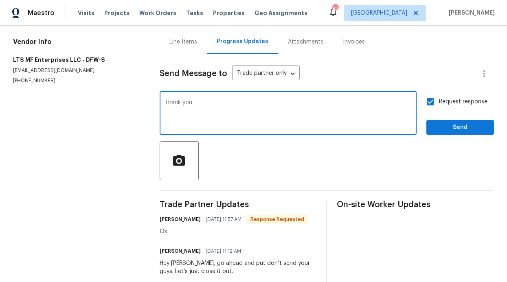
type textarea "Thank you"
click at [427, 127] on button "Send" at bounding box center [460, 127] width 68 height 15
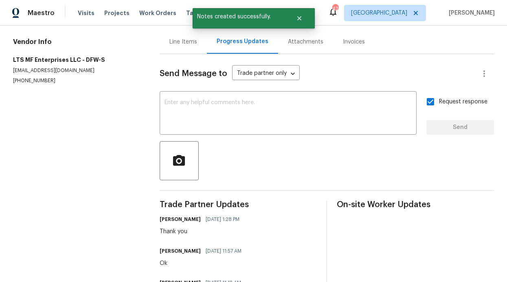
click at [192, 53] on div "Line Items" at bounding box center [183, 42] width 47 height 24
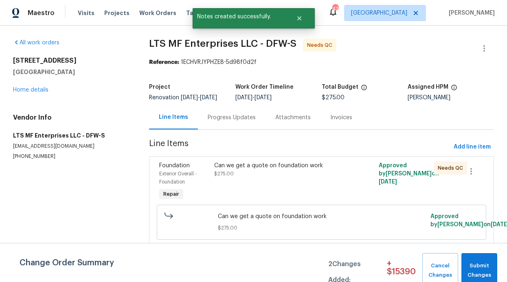
scroll to position [13, 0]
click at [467, 166] on icon "button" at bounding box center [471, 171] width 10 height 10
click at [428, 169] on div at bounding box center [253, 141] width 507 height 282
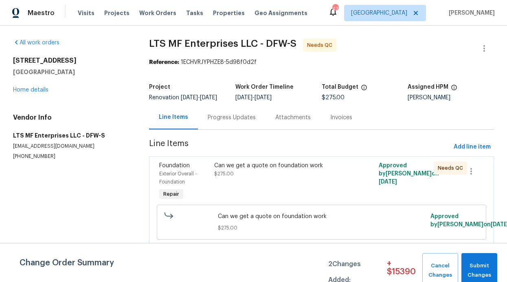
click at [296, 181] on div "Can we get a quote on foundation work $275.00" at bounding box center [280, 182] width 137 height 46
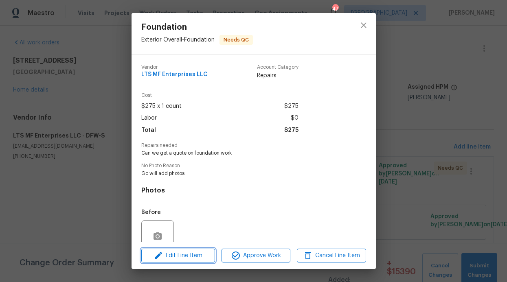
click at [197, 255] on span "Edit Line Item" at bounding box center [178, 256] width 69 height 10
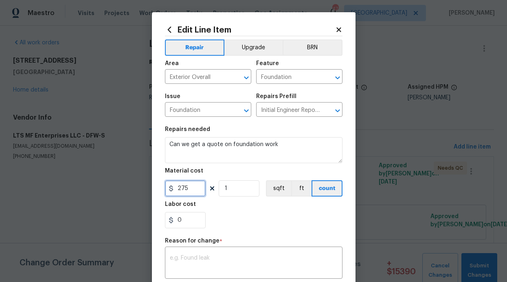
click at [176, 190] on input "275" at bounding box center [185, 188] width 41 height 16
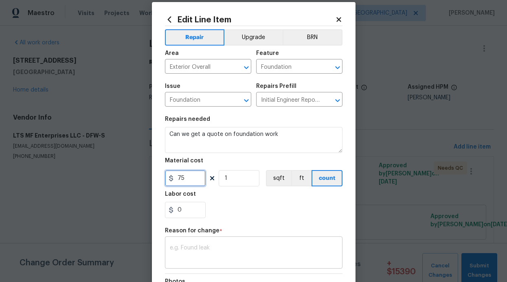
scroll to position [16, 0]
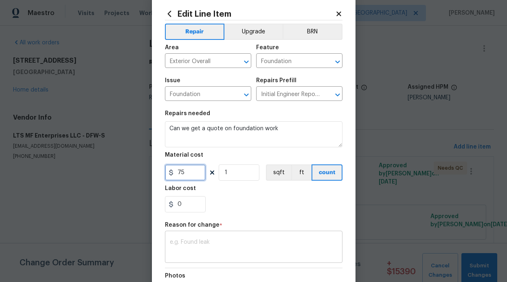
type input "75"
click at [230, 251] on textarea at bounding box center [254, 247] width 168 height 17
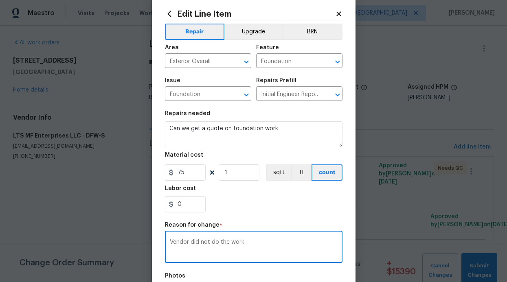
type textarea "Vendor did not do the work"
click at [251, 224] on div "Reason for change *" at bounding box center [253, 227] width 177 height 11
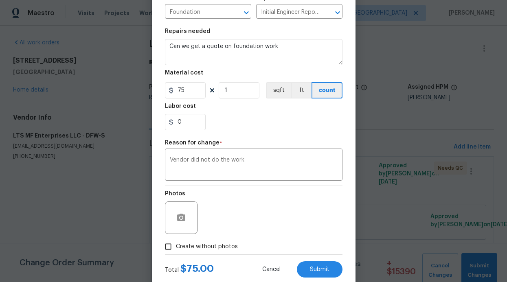
scroll to position [119, 0]
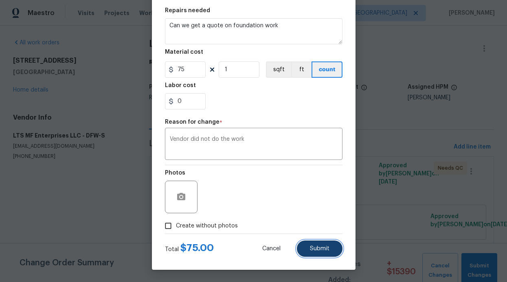
click at [309, 243] on button "Submit" at bounding box center [320, 249] width 46 height 16
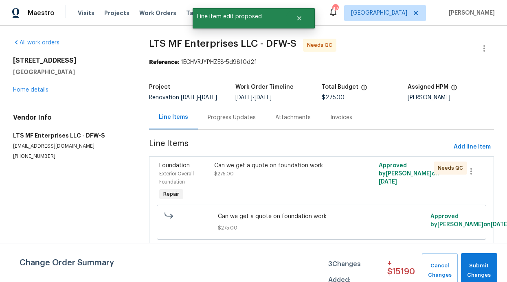
scroll to position [0, 0]
click at [212, 171] on div "Can we get a quote on foundation work $275.00" at bounding box center [280, 182] width 137 height 46
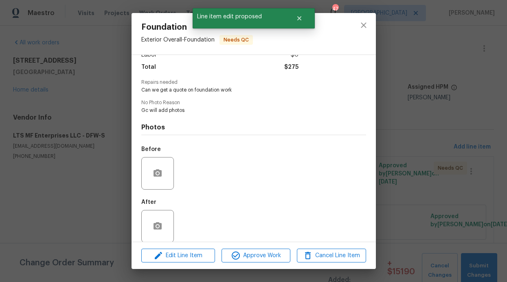
scroll to position [72, 0]
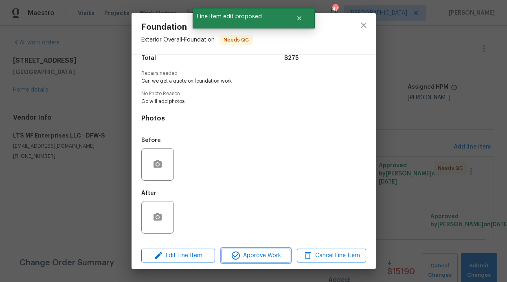
click at [256, 259] on span "Approve Work" at bounding box center [256, 256] width 64 height 10
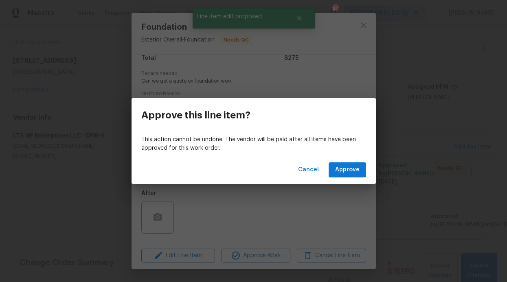
drag, startPoint x: 338, startPoint y: 182, endPoint x: 341, endPoint y: 176, distance: 6.7
click at [338, 182] on div "Cancel Approve" at bounding box center [253, 170] width 244 height 28
click at [340, 174] on span "Approve" at bounding box center [347, 170] width 24 height 10
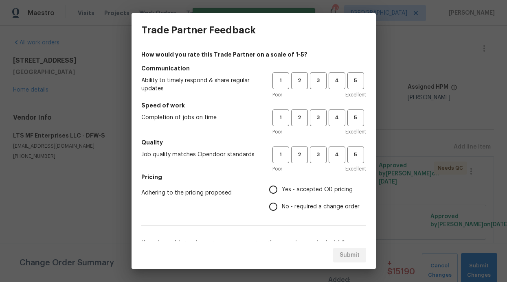
scroll to position [12, 0]
click at [347, 88] on button "5" at bounding box center [355, 80] width 17 height 17
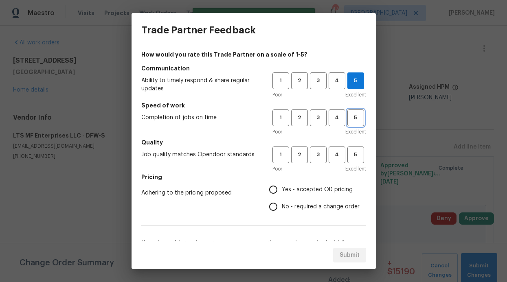
click at [347, 115] on button "5" at bounding box center [355, 118] width 17 height 17
click at [351, 159] on button "5" at bounding box center [355, 155] width 17 height 17
click at [316, 187] on span "Yes - accepted OD pricing" at bounding box center [317, 190] width 71 height 9
click at [282, 187] on input "Yes - accepted OD pricing" at bounding box center [273, 189] width 17 height 17
radio input "true"
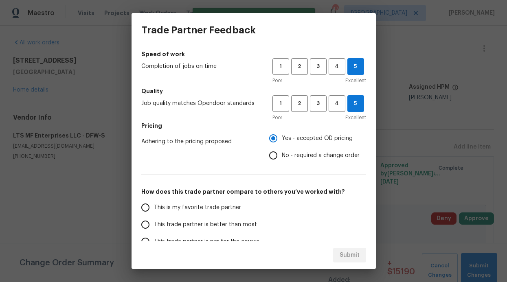
click at [197, 208] on span "This is my favorite trade partner" at bounding box center [197, 208] width 87 height 9
click at [154, 208] on input "This is my favorite trade partner" at bounding box center [145, 207] width 17 height 17
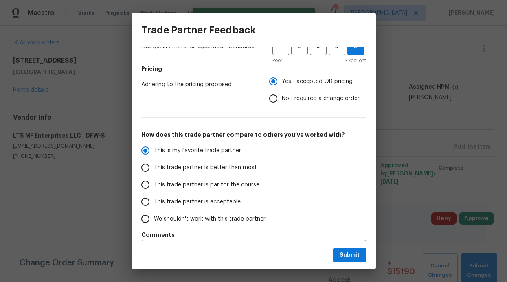
scroll to position [119, 0]
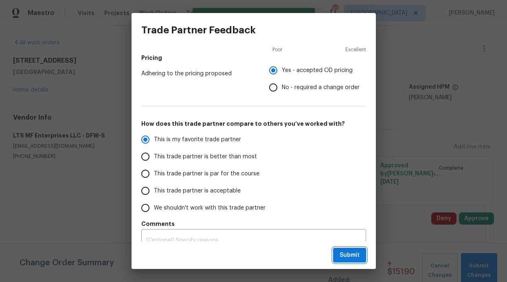
click at [348, 249] on button "Submit" at bounding box center [349, 255] width 33 height 15
radio input "true"
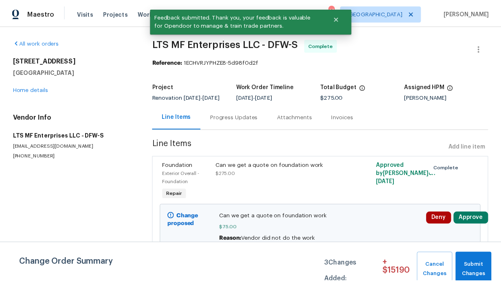
scroll to position [0, 0]
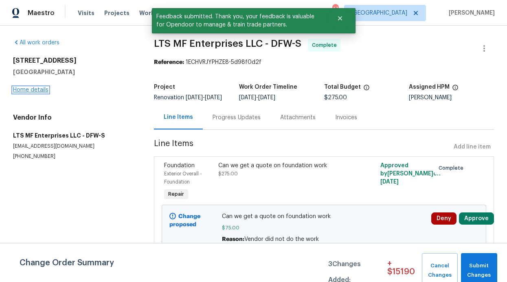
click at [35, 92] on link "Home details" at bounding box center [30, 90] width 35 height 6
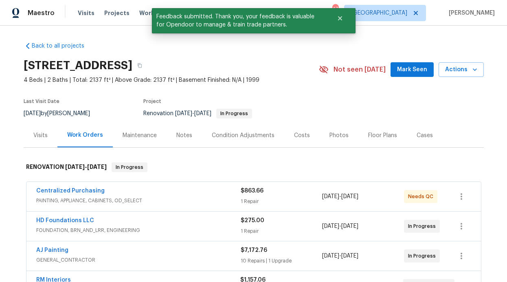
click at [149, 135] on div "Maintenance" at bounding box center [140, 135] width 34 height 8
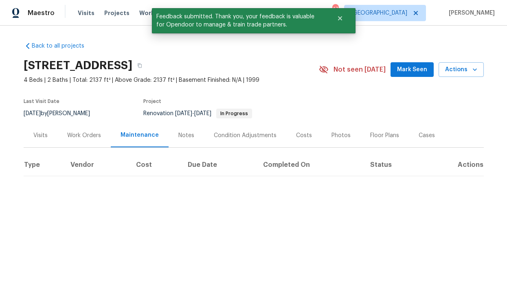
click at [178, 136] on div "Notes" at bounding box center [186, 135] width 16 height 8
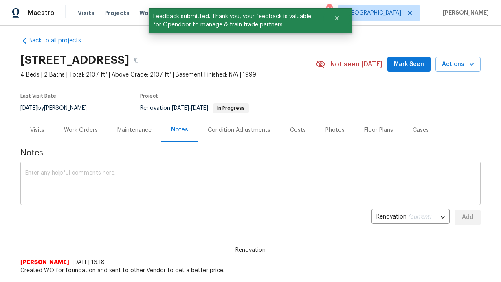
scroll to position [7, 0]
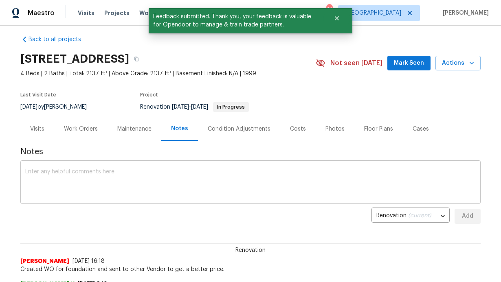
click at [157, 169] on textarea at bounding box center [250, 183] width 450 height 28
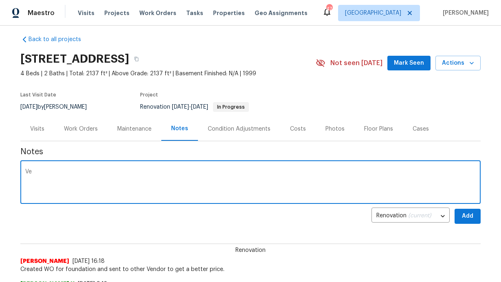
type textarea "V"
type textarea "Foundation is starting [DATE] vendor came down 2k on this price"
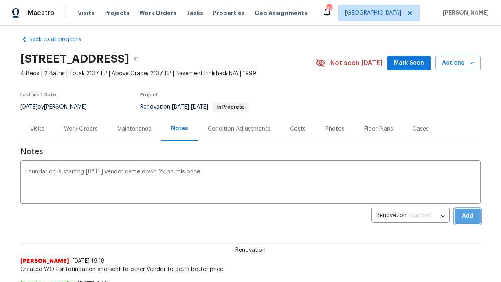
click at [466, 212] on span "Add" at bounding box center [467, 216] width 13 height 10
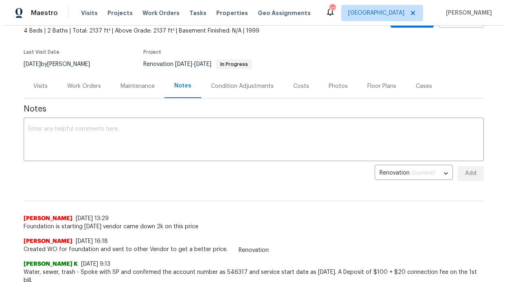
scroll to position [45, 0]
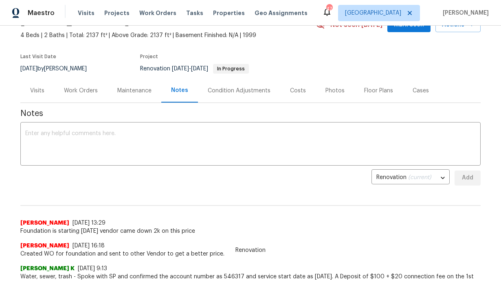
click at [76, 89] on div "Work Orders" at bounding box center [81, 91] width 34 height 8
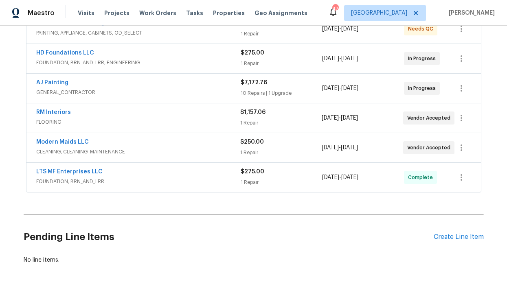
scroll to position [166, 0]
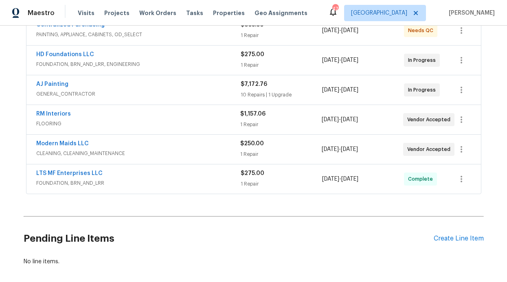
click at [137, 53] on div "HD Foundations LLC" at bounding box center [138, 55] width 204 height 10
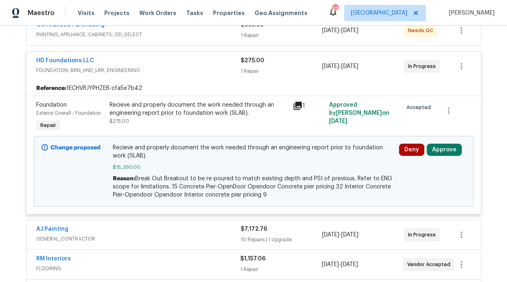
click at [75, 113] on span "Exterior Overall - Foundation" at bounding box center [68, 113] width 65 height 5
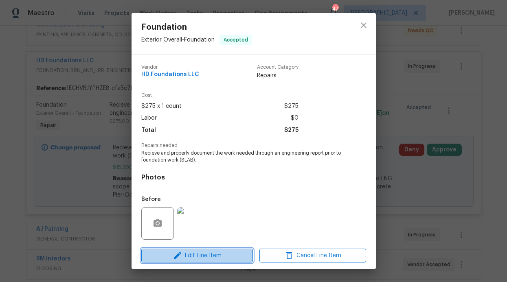
click at [191, 253] on span "Edit Line Item" at bounding box center [197, 256] width 107 height 10
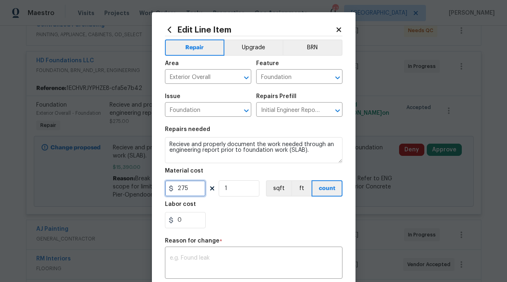
drag, startPoint x: 190, startPoint y: 191, endPoint x: 139, endPoint y: 181, distance: 51.5
click at [157, 185] on div "Edit Line Item Repair Upgrade BRN Area Exterior Overall ​ Feature Foundation ​ …" at bounding box center [254, 200] width 204 height 377
type input "13790"
click at [212, 254] on div "x ​" at bounding box center [253, 264] width 177 height 30
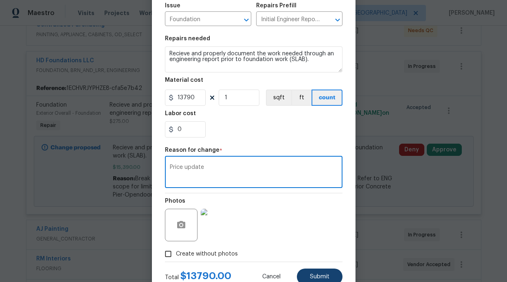
scroll to position [119, 0]
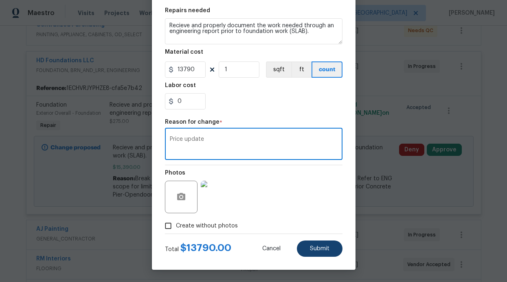
type textarea "Price update"
click at [303, 243] on button "Submit" at bounding box center [320, 249] width 46 height 16
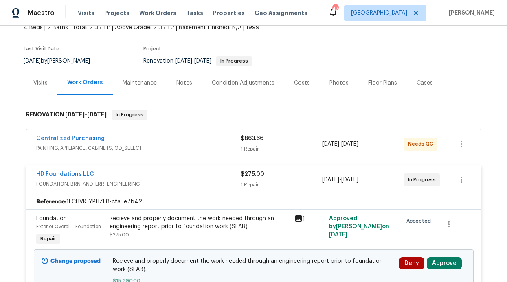
scroll to position [0, 0]
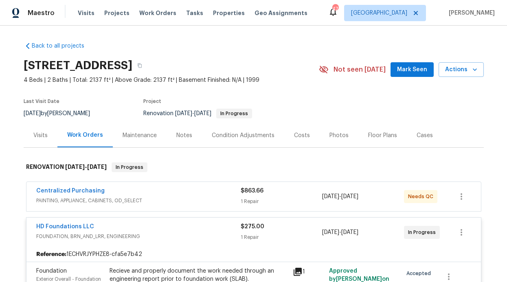
click at [269, 191] on div "$863.66" at bounding box center [282, 191] width 82 height 8
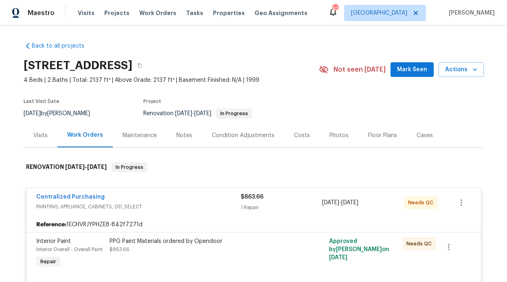
click at [170, 198] on div "Centralized Purchasing" at bounding box center [138, 198] width 204 height 10
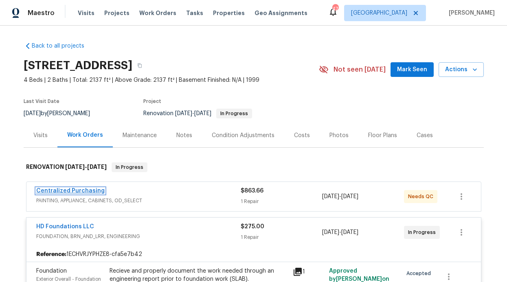
click at [94, 190] on link "Centralized Purchasing" at bounding box center [70, 191] width 68 height 6
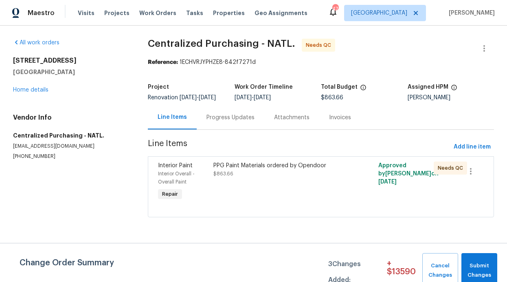
click at [301, 186] on div "PPG Paint Materials ordered by Opendoor $863.66" at bounding box center [280, 182] width 138 height 46
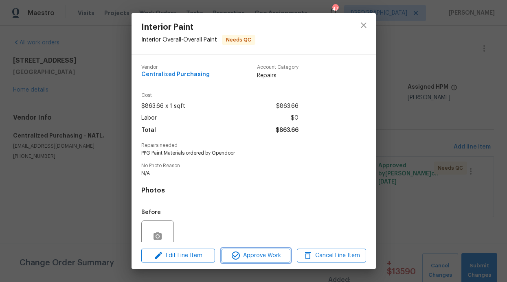
click at [272, 256] on span "Approve Work" at bounding box center [256, 256] width 64 height 10
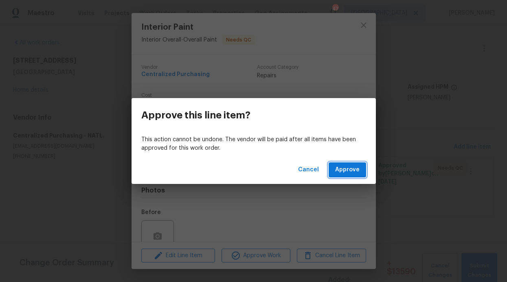
click at [350, 172] on span "Approve" at bounding box center [347, 170] width 24 height 10
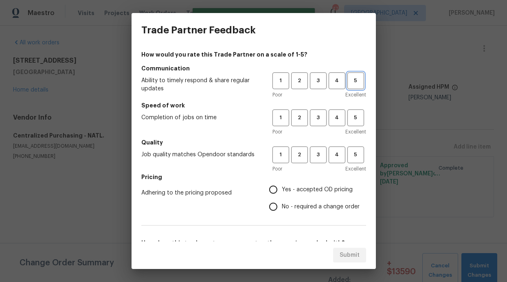
click at [353, 83] on span "5" at bounding box center [355, 80] width 15 height 9
click at [350, 112] on button "5" at bounding box center [355, 118] width 17 height 17
drag, startPoint x: 347, startPoint y: 146, endPoint x: 499, endPoint y: 4, distance: 207.6
click at [348, 146] on h5 "Quality" at bounding box center [253, 142] width 225 height 8
